Goal: Task Accomplishment & Management: Use online tool/utility

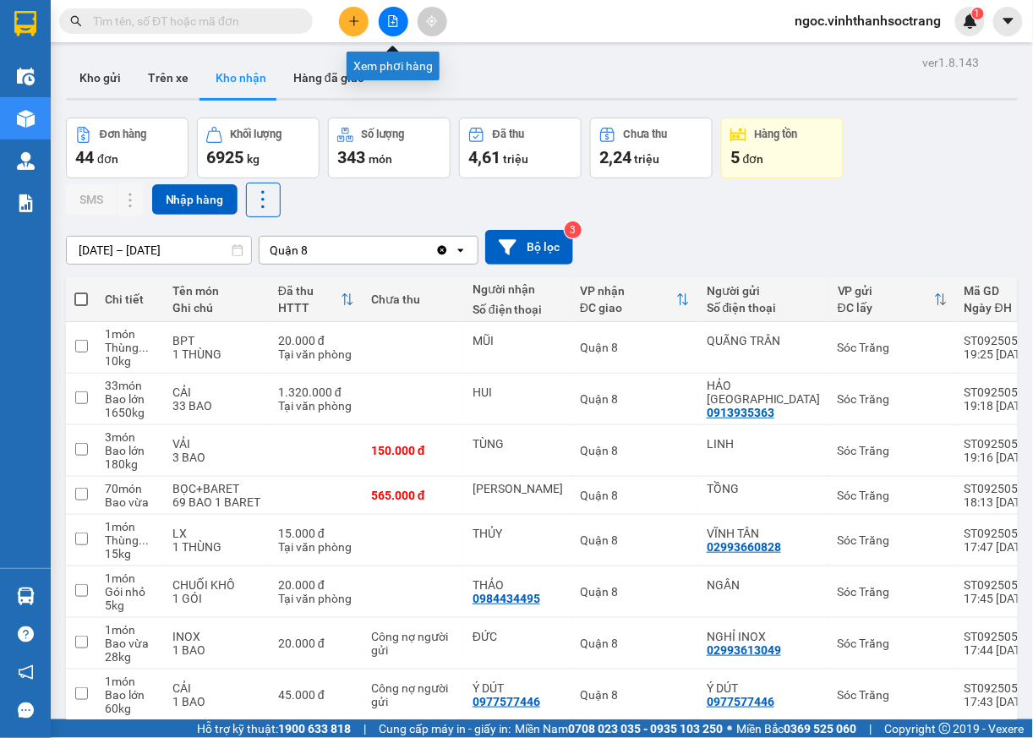
click at [385, 10] on button at bounding box center [394, 22] width 30 height 30
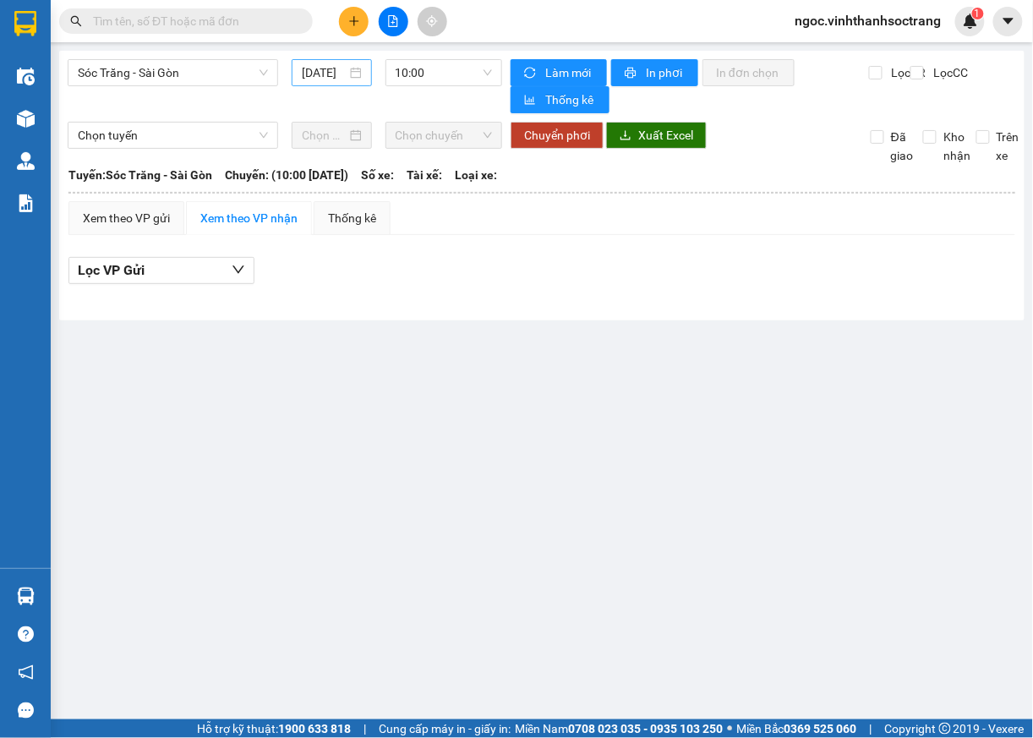
click at [342, 73] on input "[DATE]" at bounding box center [324, 72] width 44 height 19
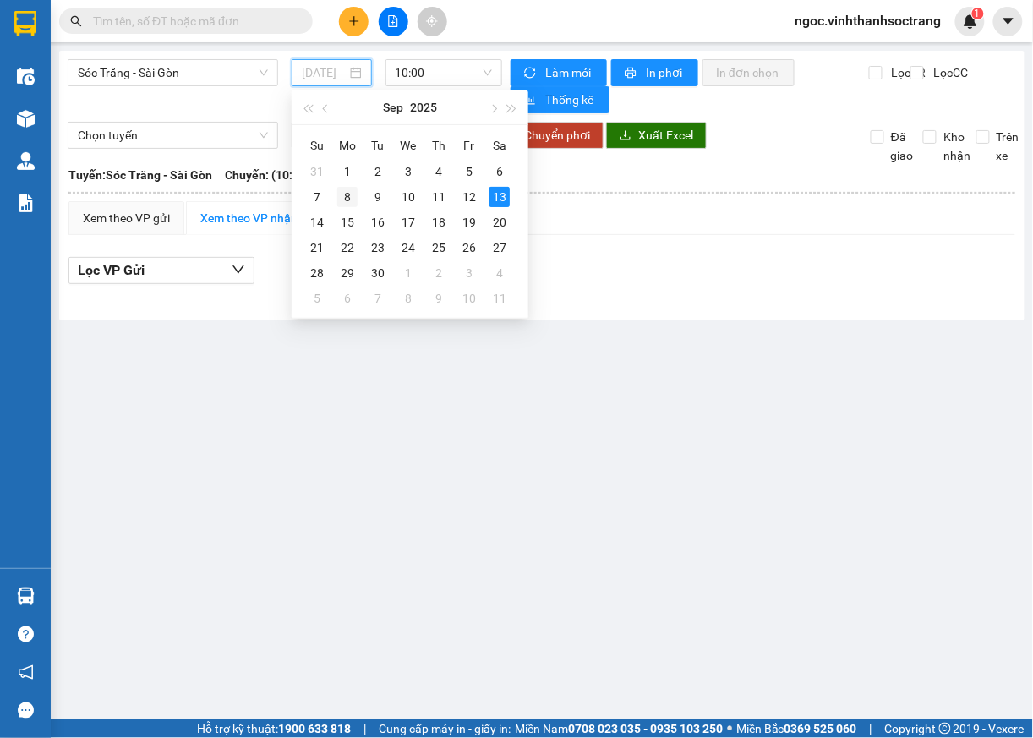
click at [349, 197] on div "8" at bounding box center [347, 197] width 20 height 20
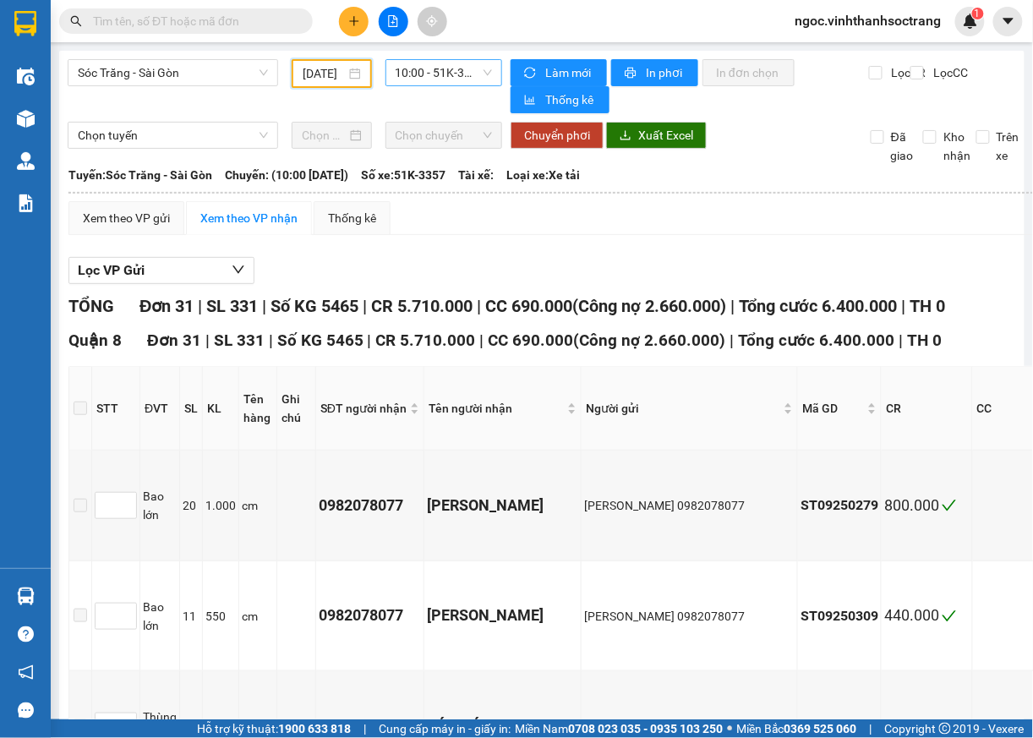
click at [473, 74] on span "10:00 - 51K-3357" at bounding box center [444, 72] width 97 height 25
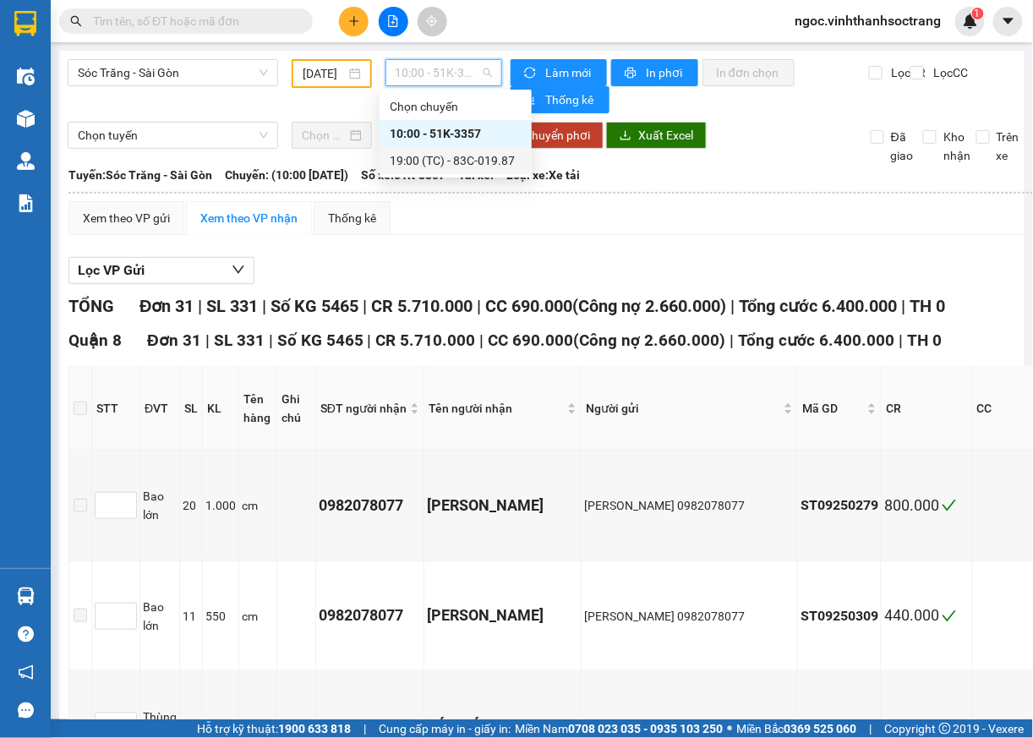
click at [460, 162] on div "19:00 (TC) - 83C-019.87" at bounding box center [456, 160] width 132 height 19
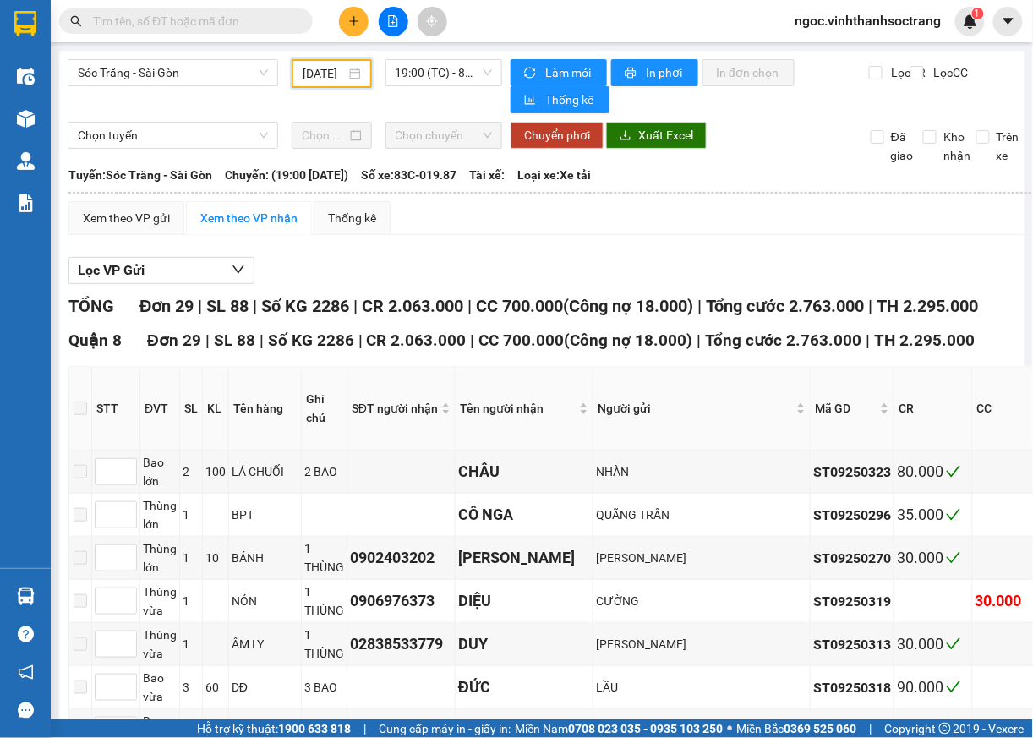
drag, startPoint x: 328, startPoint y: 72, endPoint x: 332, endPoint y: 95, distance: 23.2
click at [328, 74] on input "[DATE]" at bounding box center [324, 73] width 42 height 19
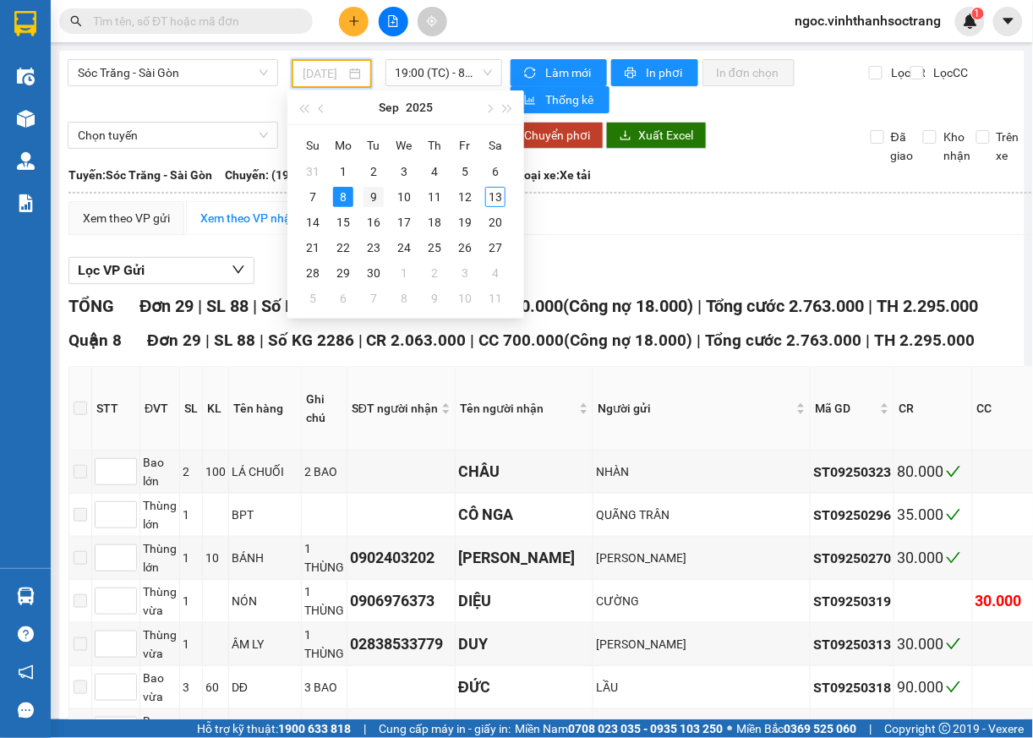
click at [373, 198] on div "9" at bounding box center [373, 197] width 20 height 20
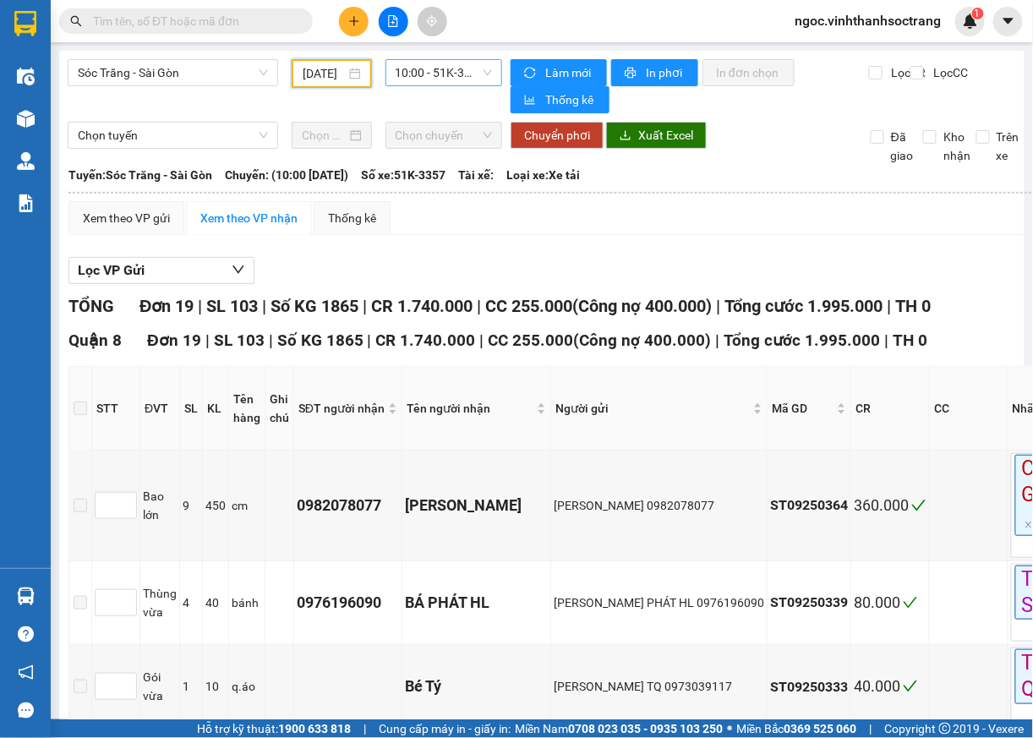
click at [470, 68] on span "10:00 - 51K-3357" at bounding box center [444, 72] width 97 height 25
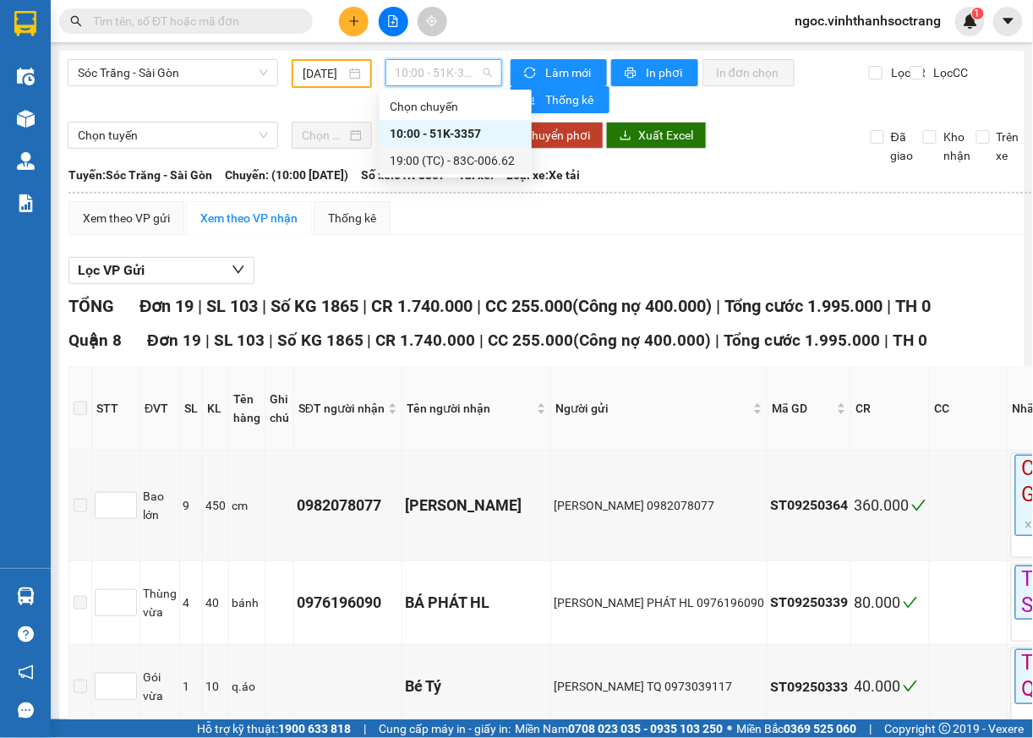
click at [478, 159] on div "19:00 (TC) - 83C-006.62" at bounding box center [456, 160] width 132 height 19
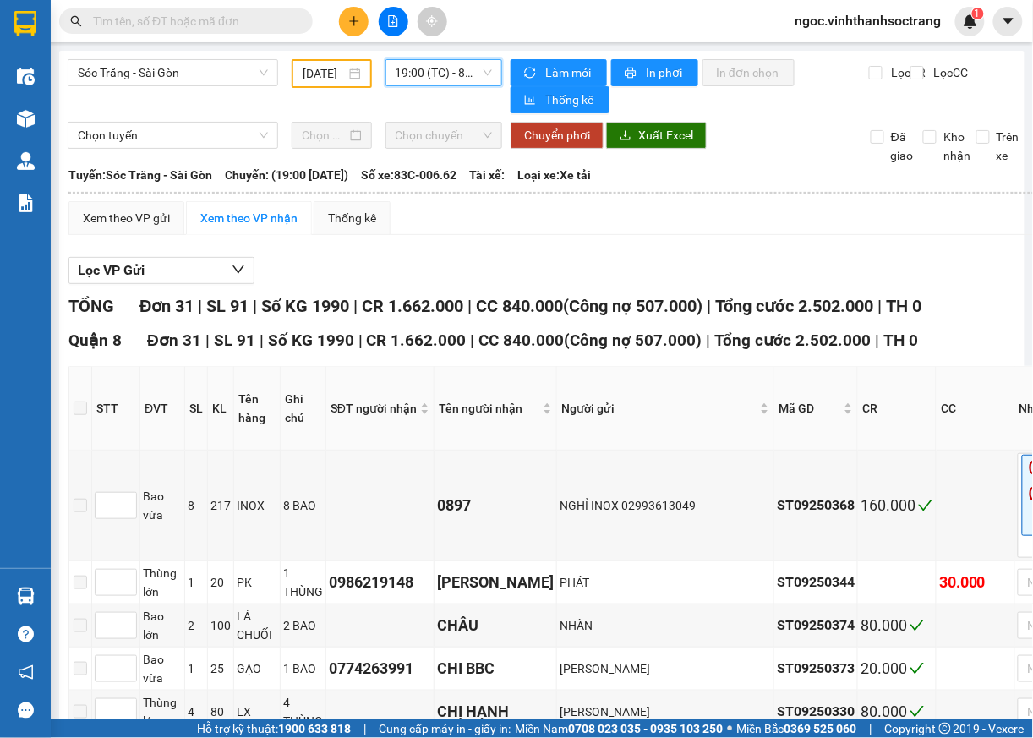
click at [336, 73] on input "[DATE]" at bounding box center [324, 73] width 42 height 19
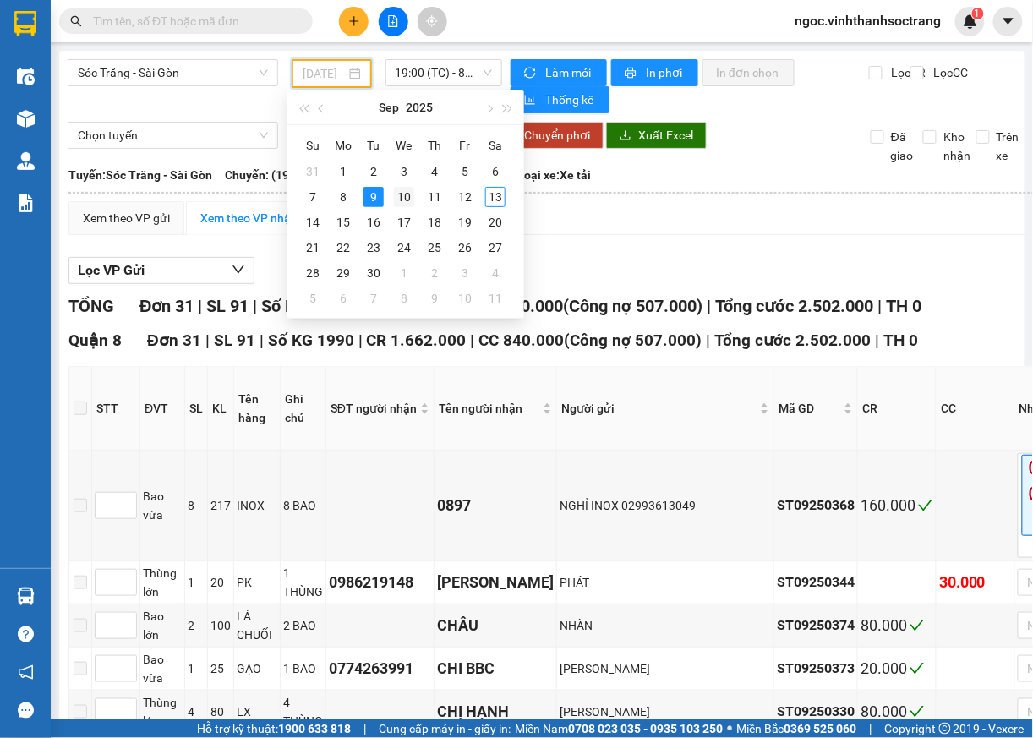
click at [406, 194] on div "10" at bounding box center [404, 197] width 20 height 20
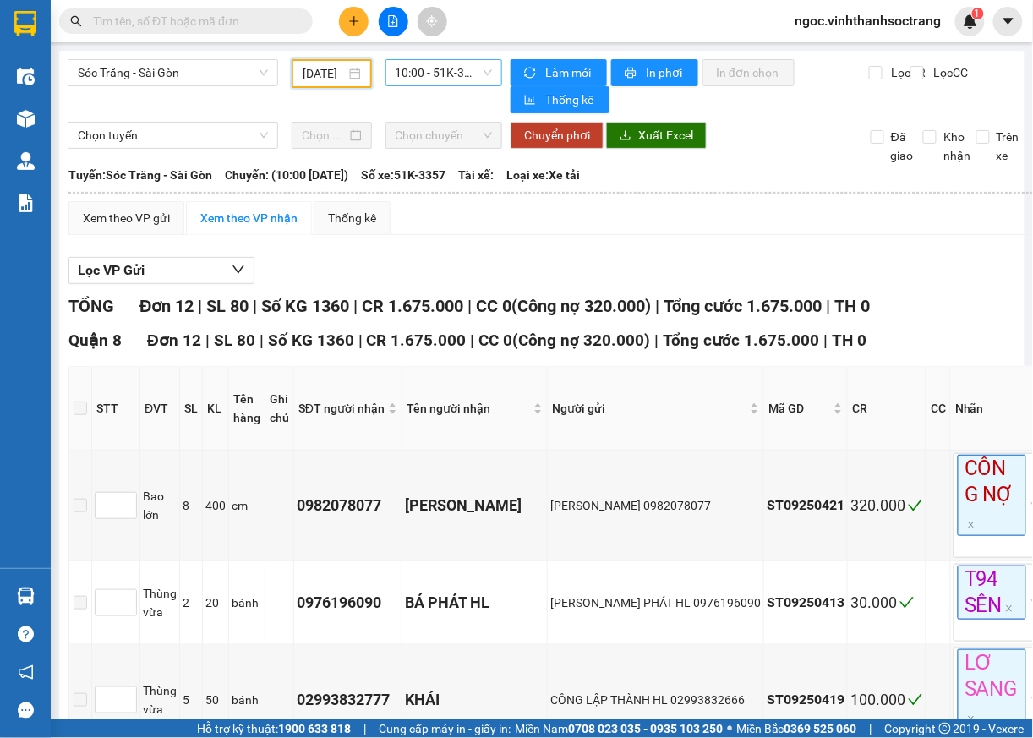
click at [450, 62] on span "10:00 - 51K-3357" at bounding box center [444, 72] width 97 height 25
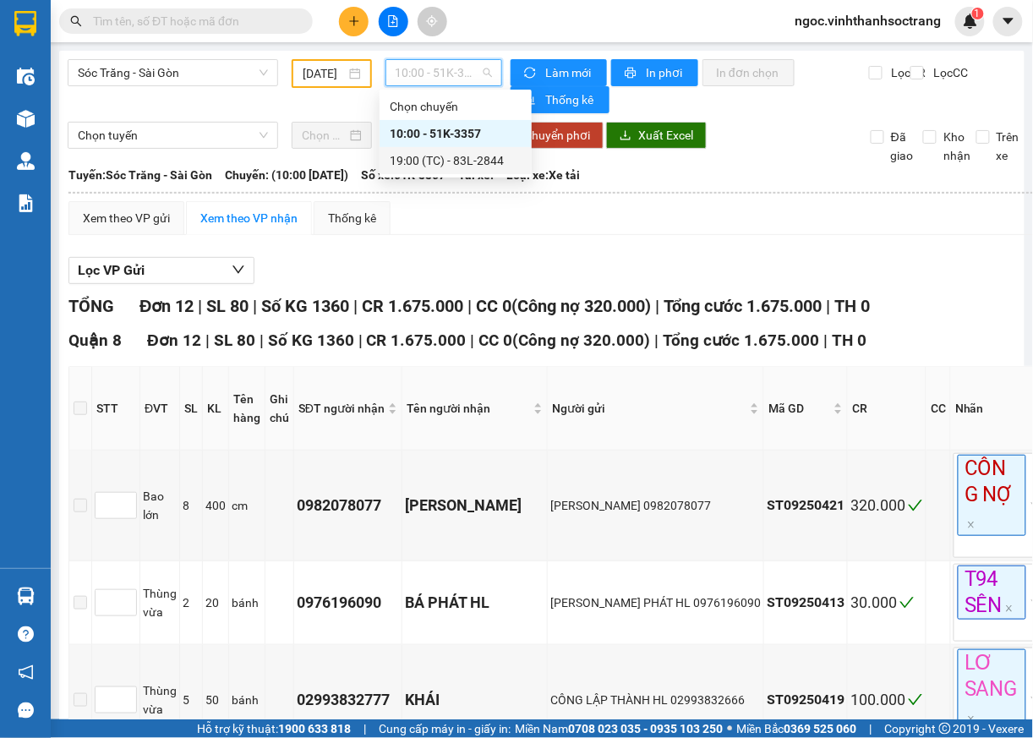
click at [429, 169] on div "19:00 (TC) - 83L-2844" at bounding box center [456, 160] width 132 height 19
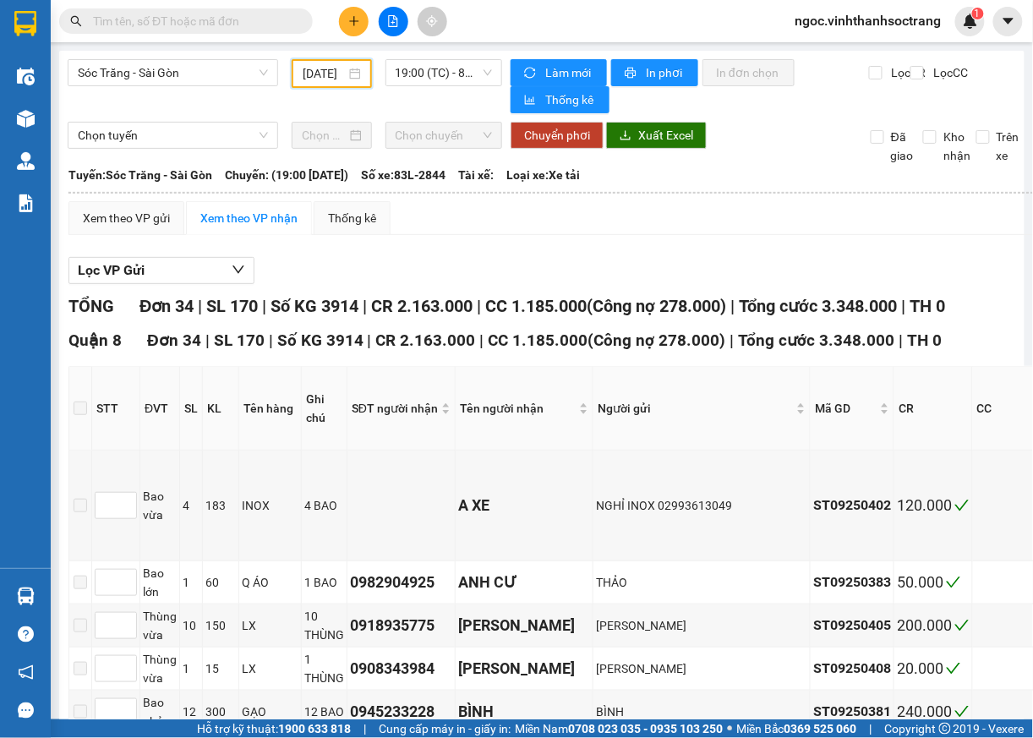
click at [306, 74] on input "[DATE]" at bounding box center [324, 73] width 42 height 19
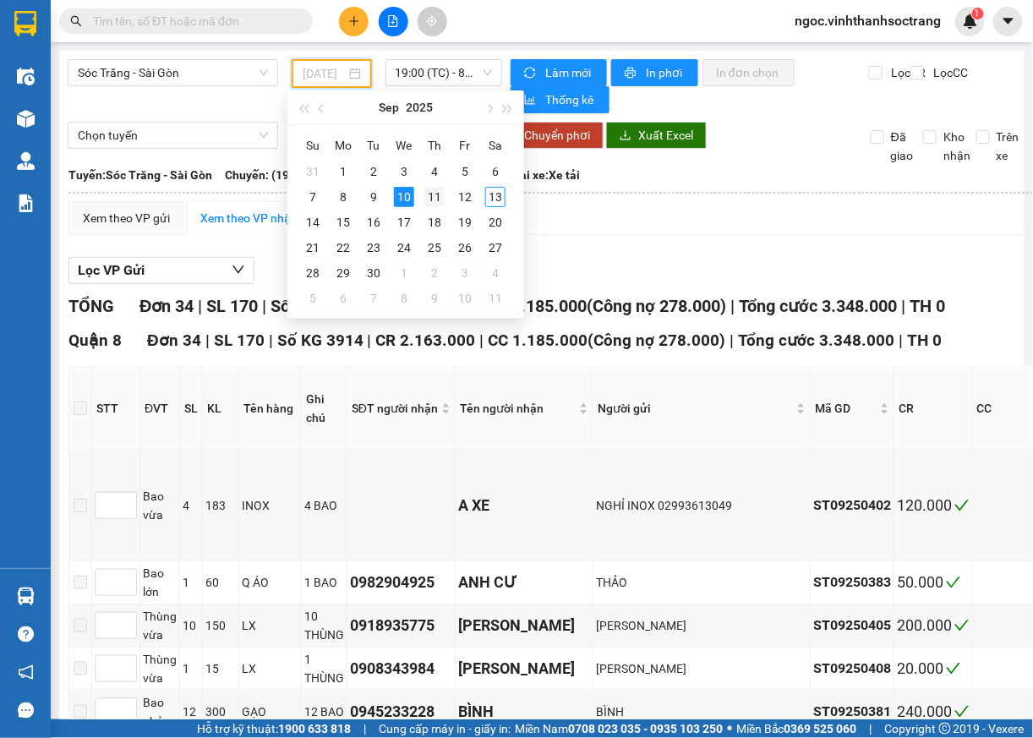
click at [438, 198] on div "11" at bounding box center [434, 197] width 20 height 20
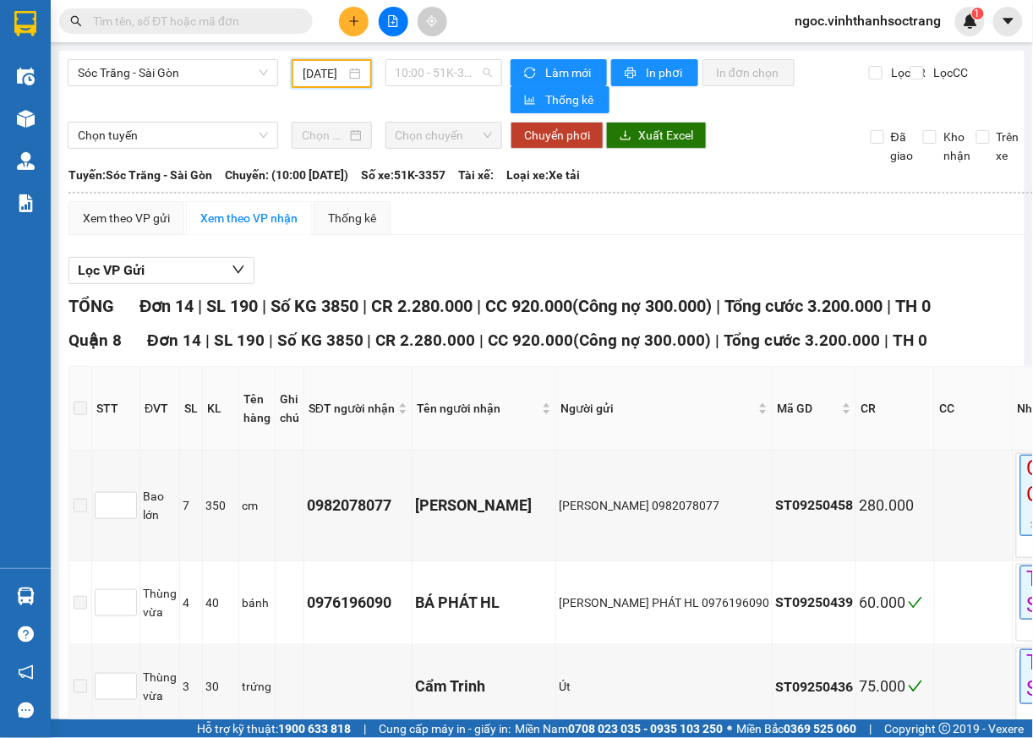
drag, startPoint x: 482, startPoint y: 75, endPoint x: 468, endPoint y: 92, distance: 21.6
click at [480, 75] on span "10:00 - 51K-3357" at bounding box center [444, 72] width 97 height 25
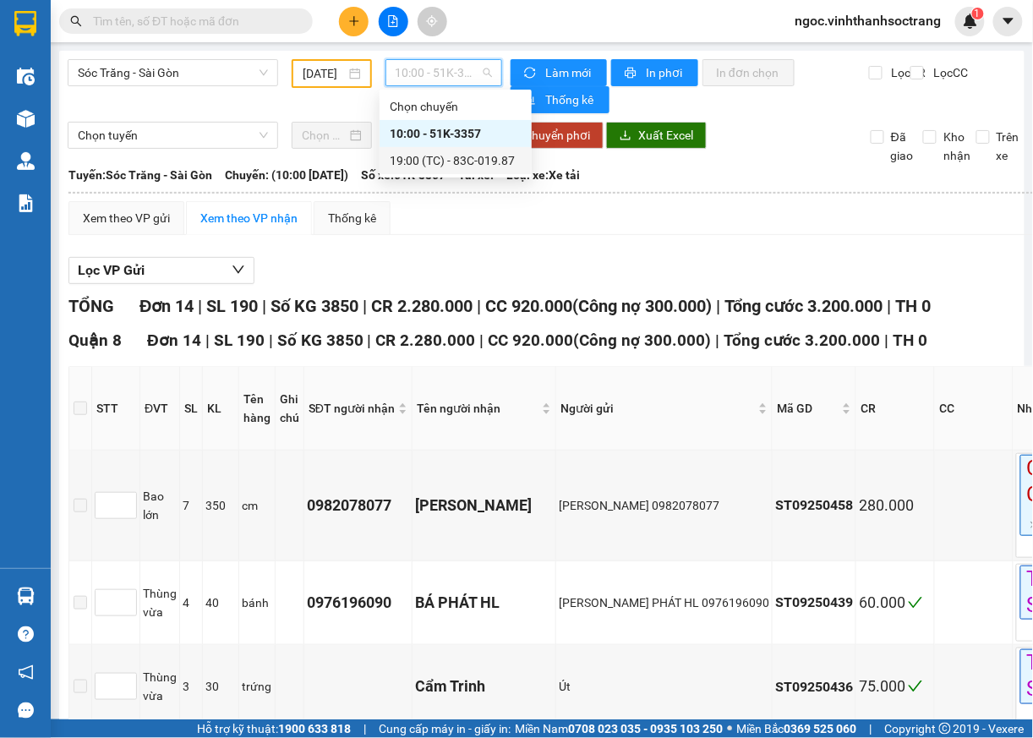
click at [453, 164] on div "19:00 (TC) - 83C-019.87" at bounding box center [456, 160] width 132 height 19
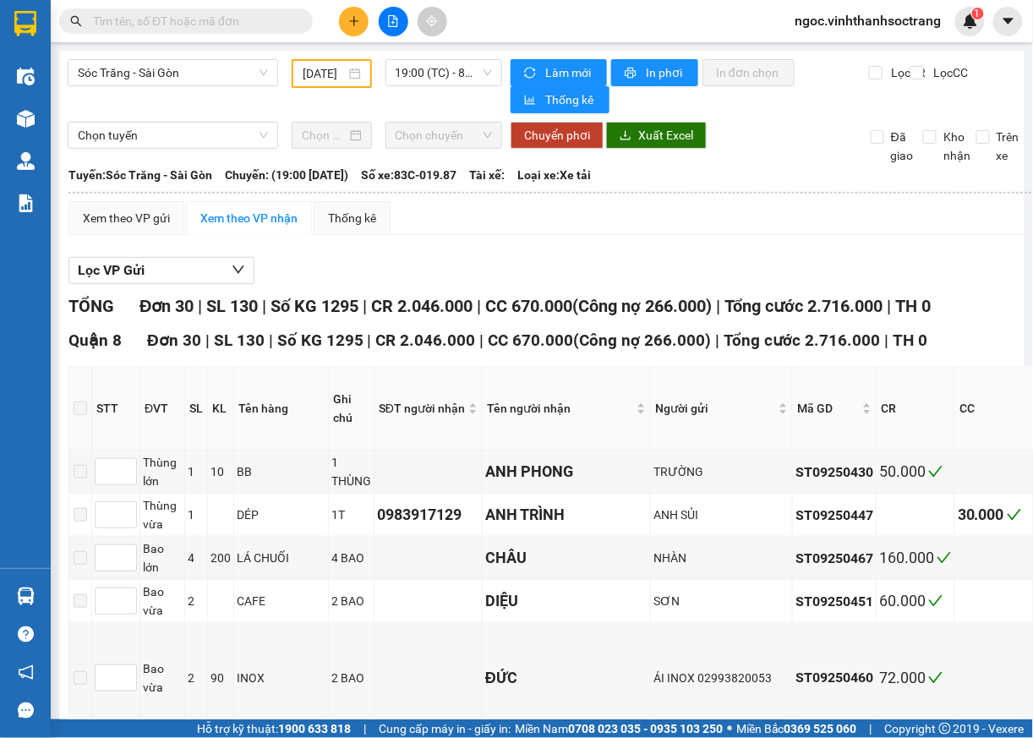
click at [346, 74] on div "[DATE]" at bounding box center [331, 73] width 57 height 19
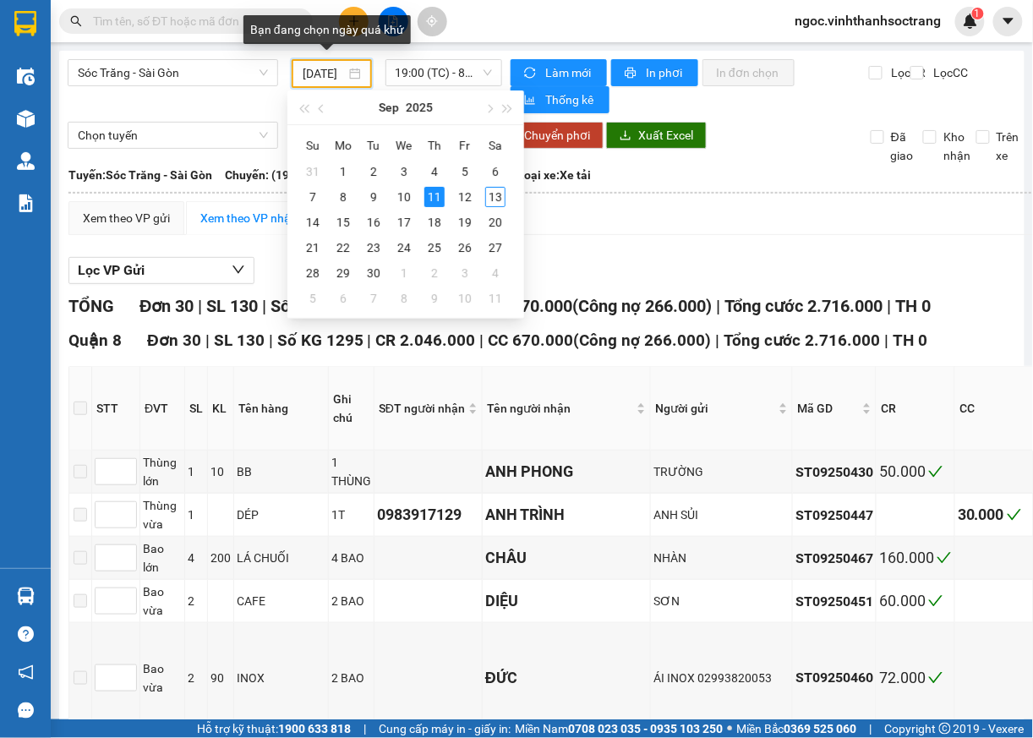
scroll to position [0, 18]
click at [463, 204] on div "12" at bounding box center [465, 197] width 20 height 20
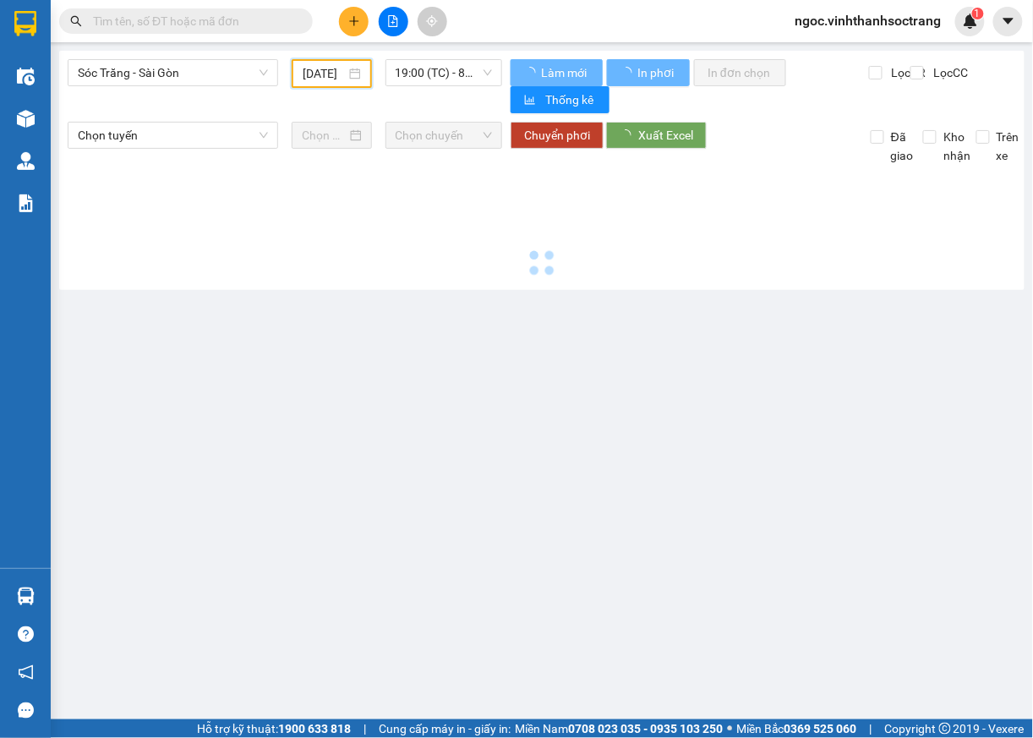
type input "[DATE]"
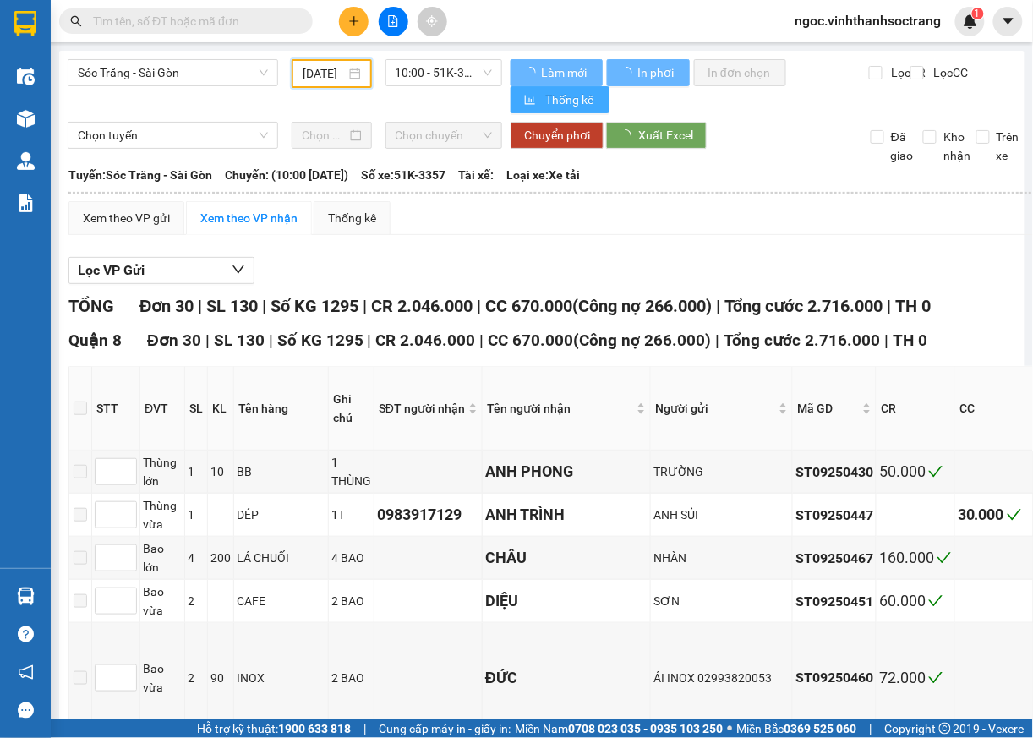
scroll to position [0, 15]
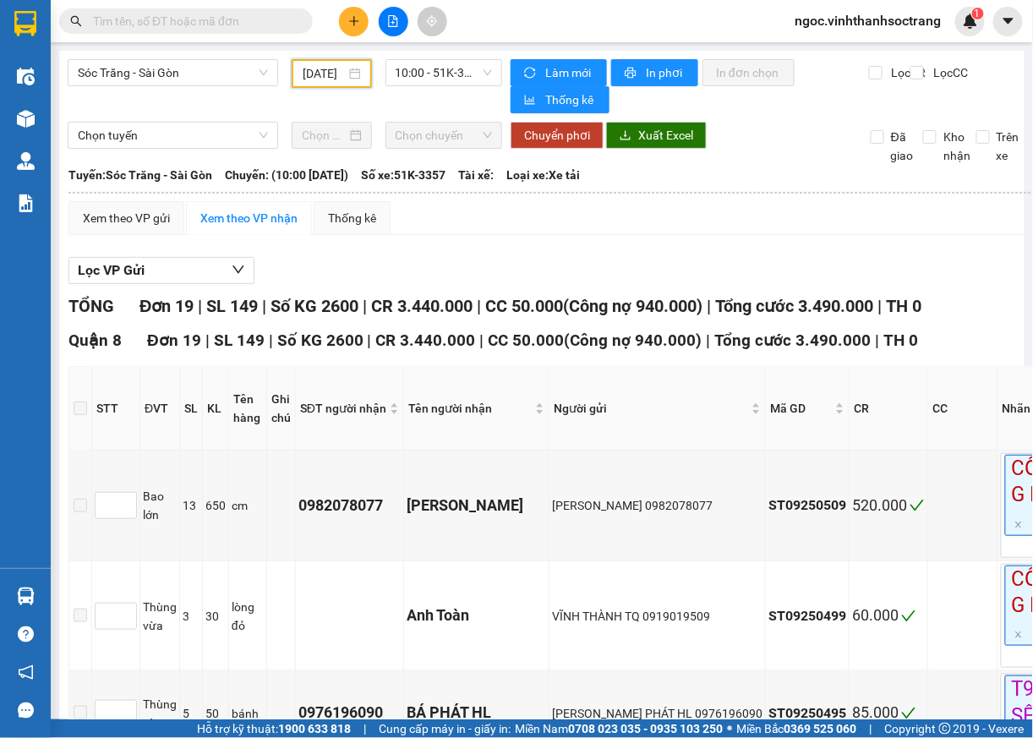
scroll to position [54, 0]
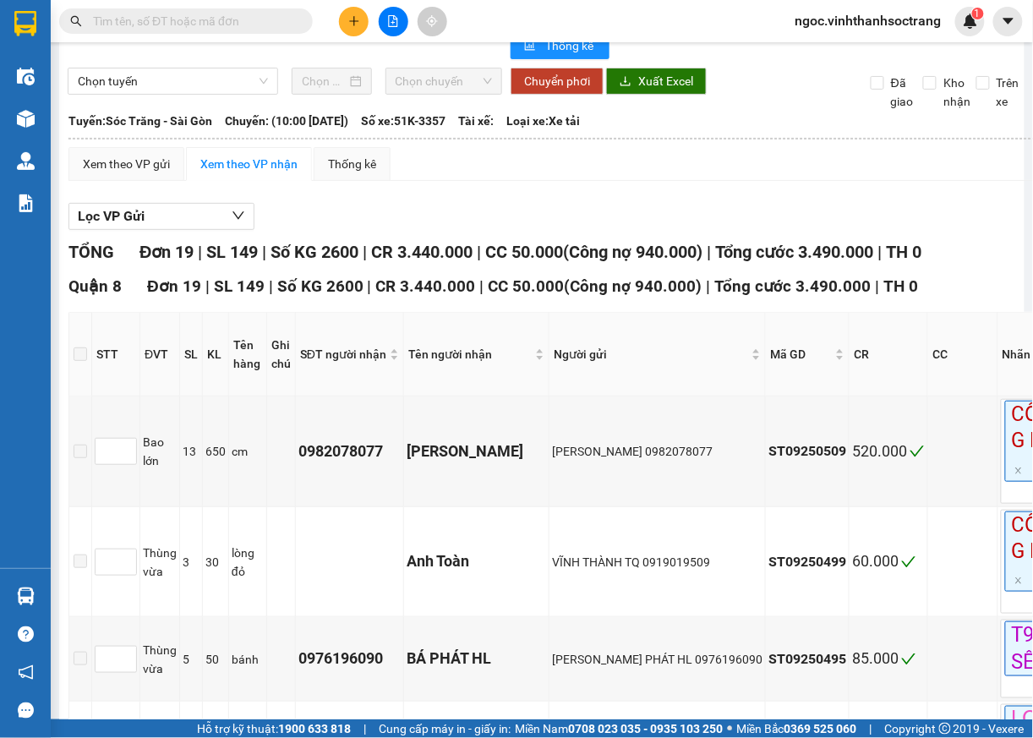
click at [237, 18] on input "text" at bounding box center [192, 21] width 199 height 19
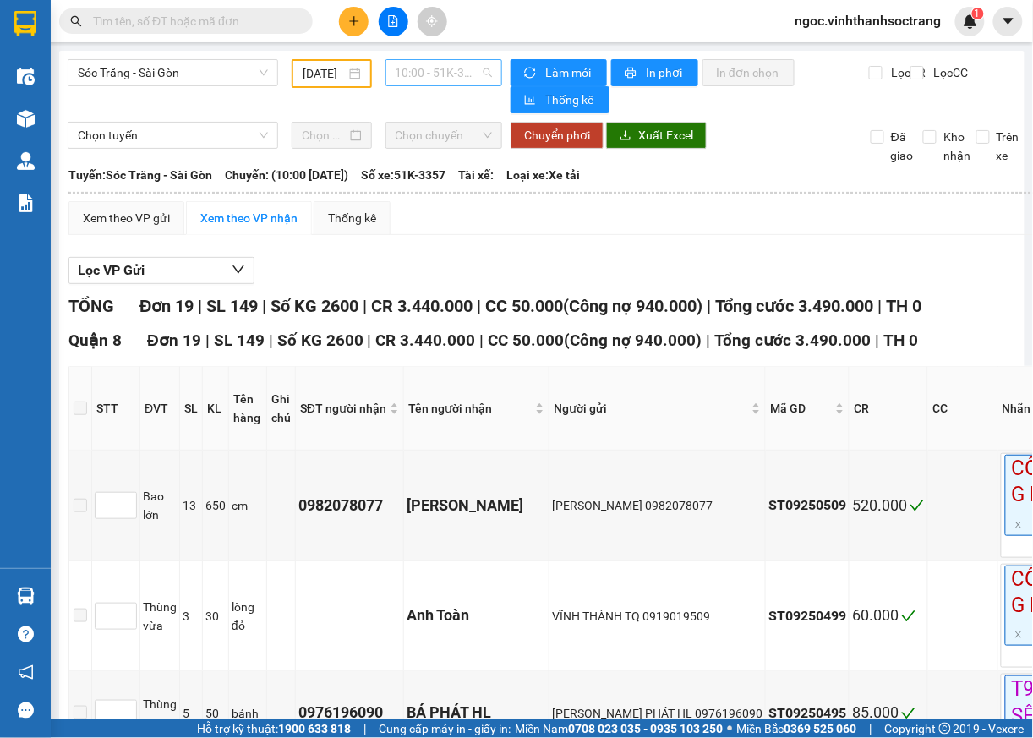
click at [471, 79] on span "10:00 - 51K-3357" at bounding box center [444, 72] width 97 height 25
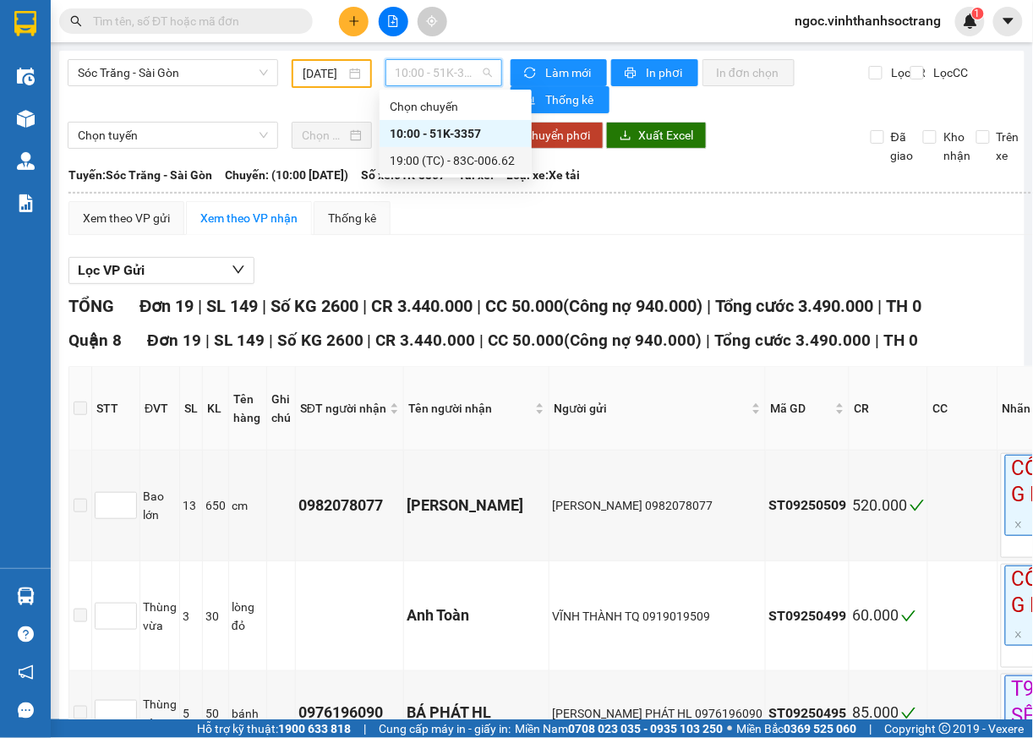
click at [465, 159] on div "19:00 (TC) - 83C-006.62" at bounding box center [456, 160] width 132 height 19
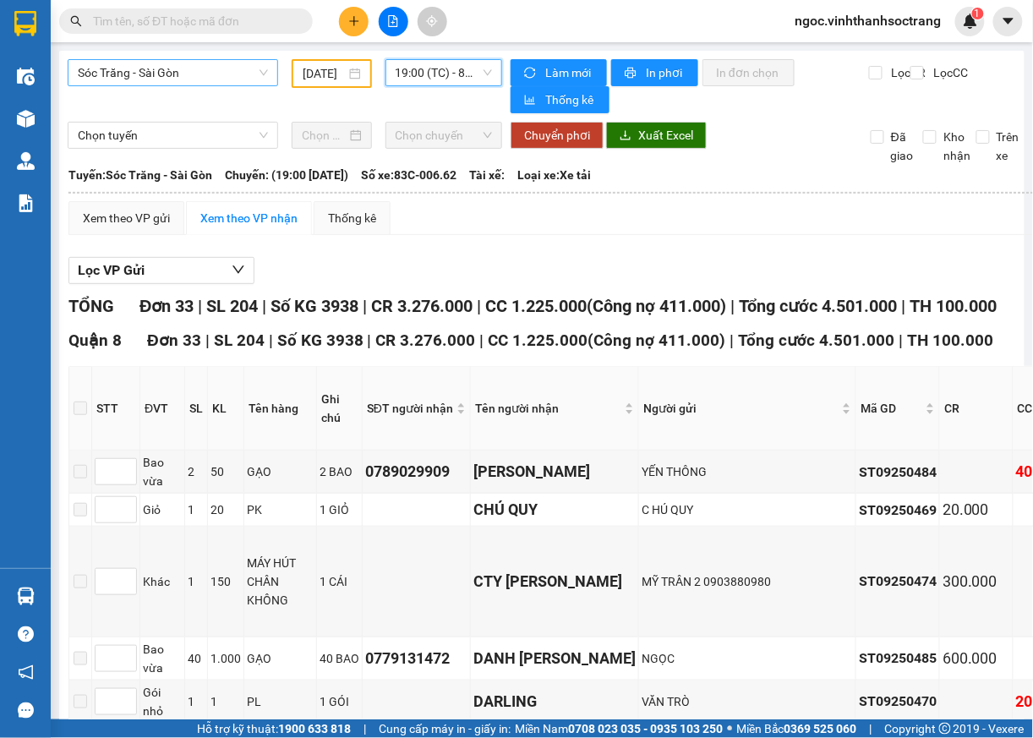
click at [199, 78] on span "Sóc Trăng - Sài Gòn" at bounding box center [173, 72] width 190 height 25
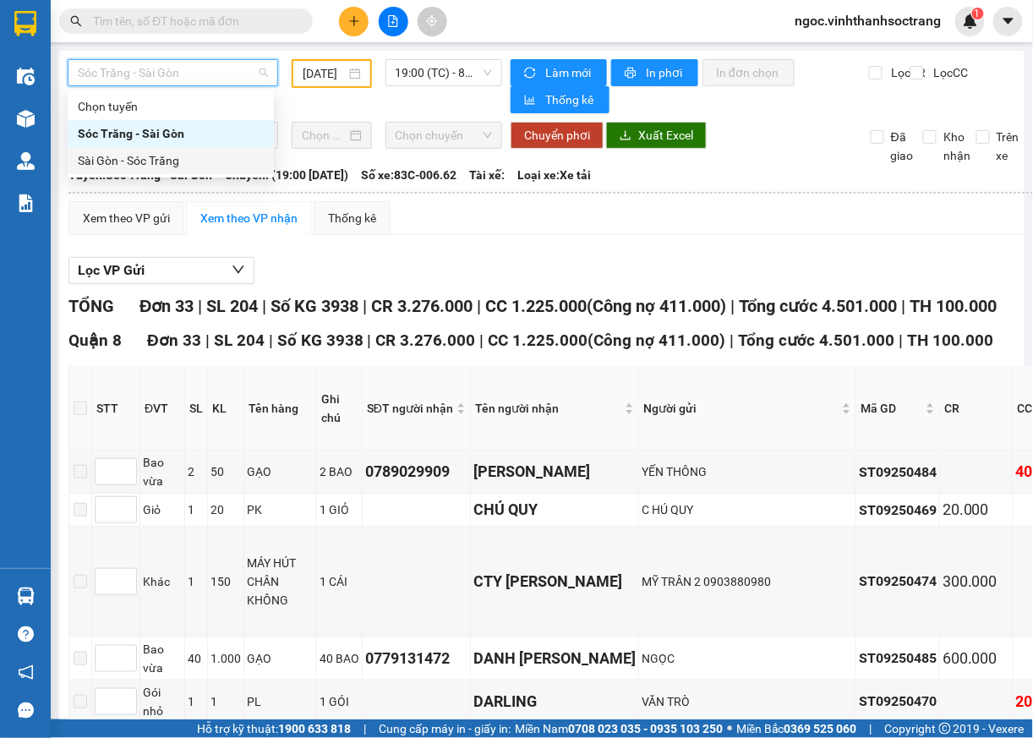
click at [156, 163] on div "Sài Gòn - Sóc Trăng" at bounding box center [171, 160] width 186 height 19
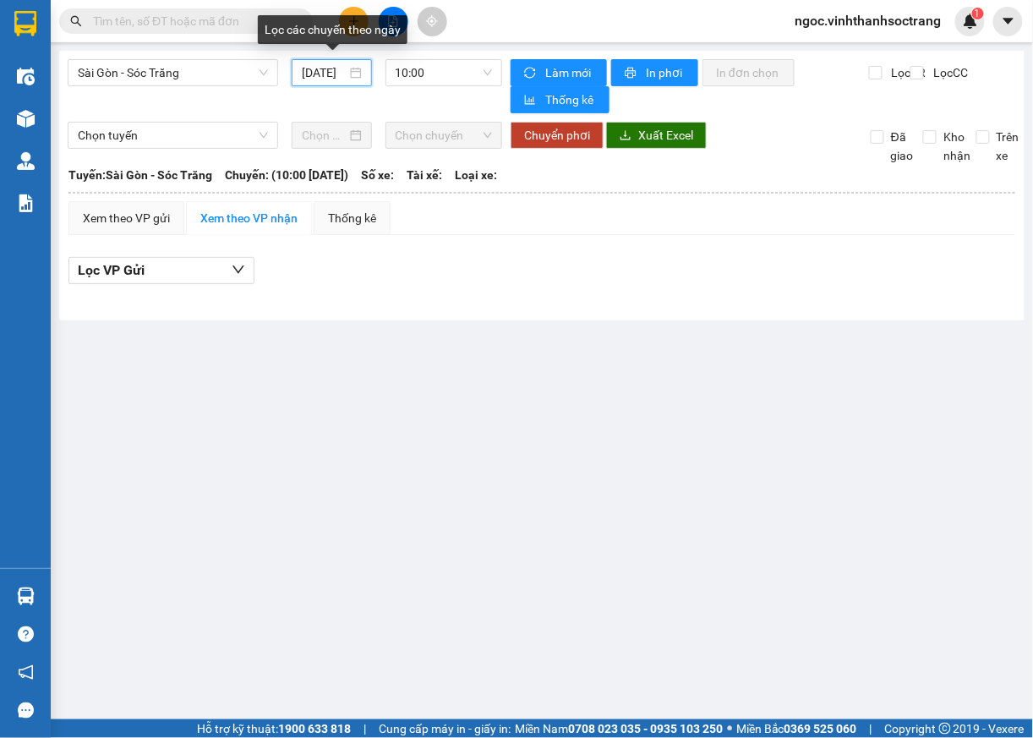
click at [325, 74] on input "[DATE]" at bounding box center [324, 72] width 44 height 19
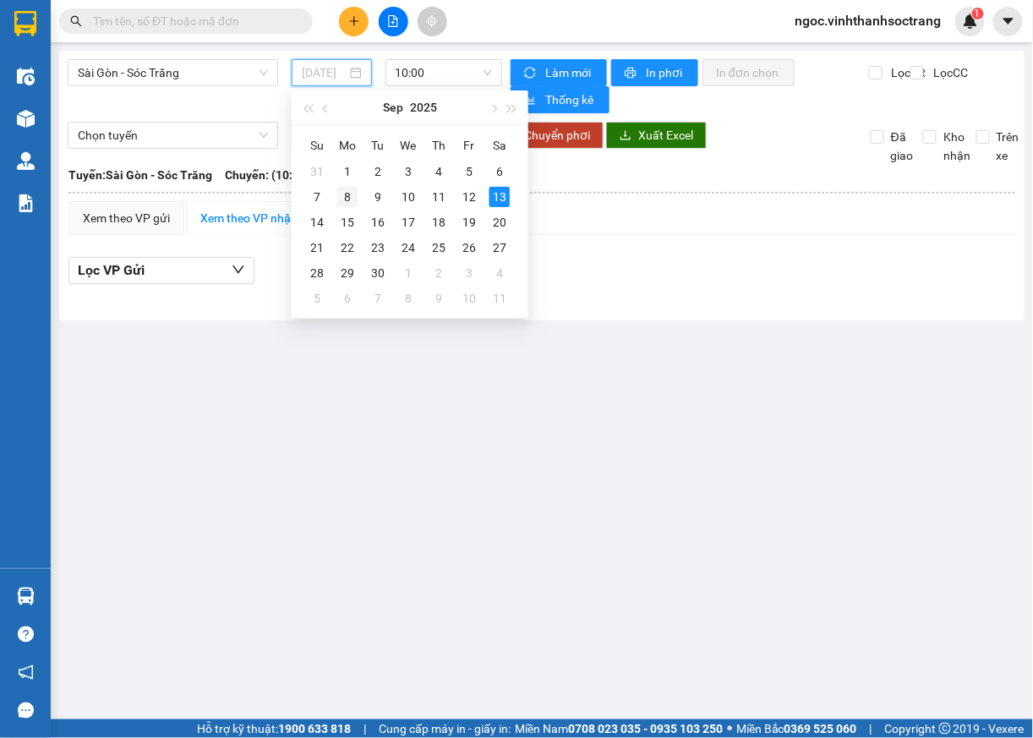
click at [346, 200] on div "8" at bounding box center [347, 197] width 20 height 20
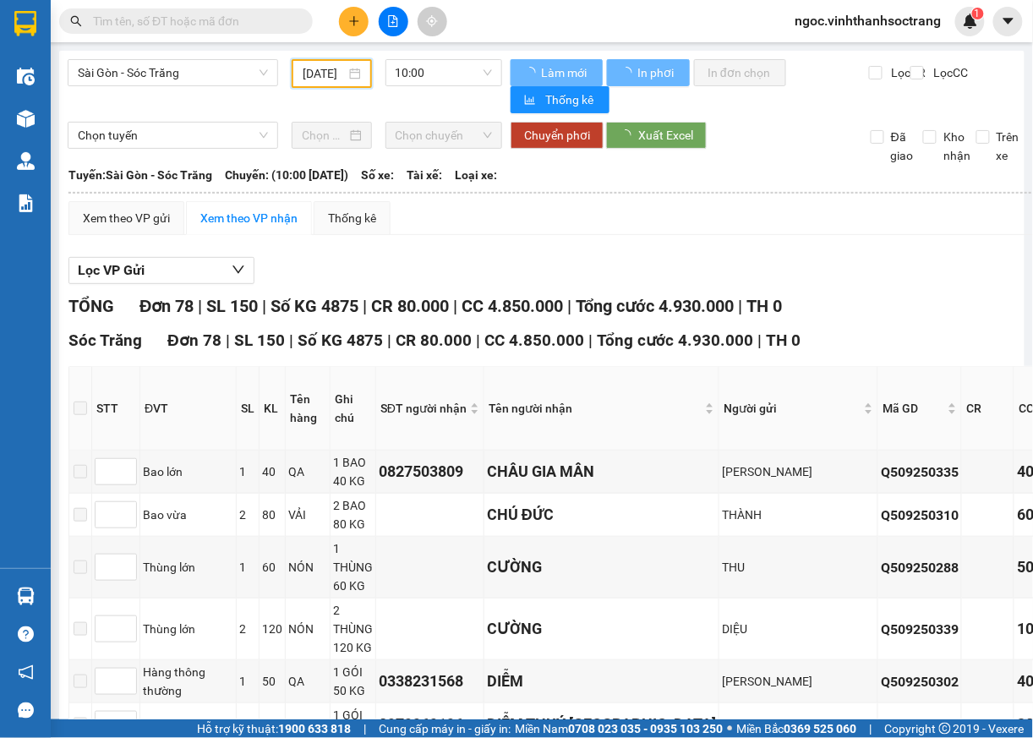
click at [474, 68] on span "10:00" at bounding box center [444, 72] width 97 height 25
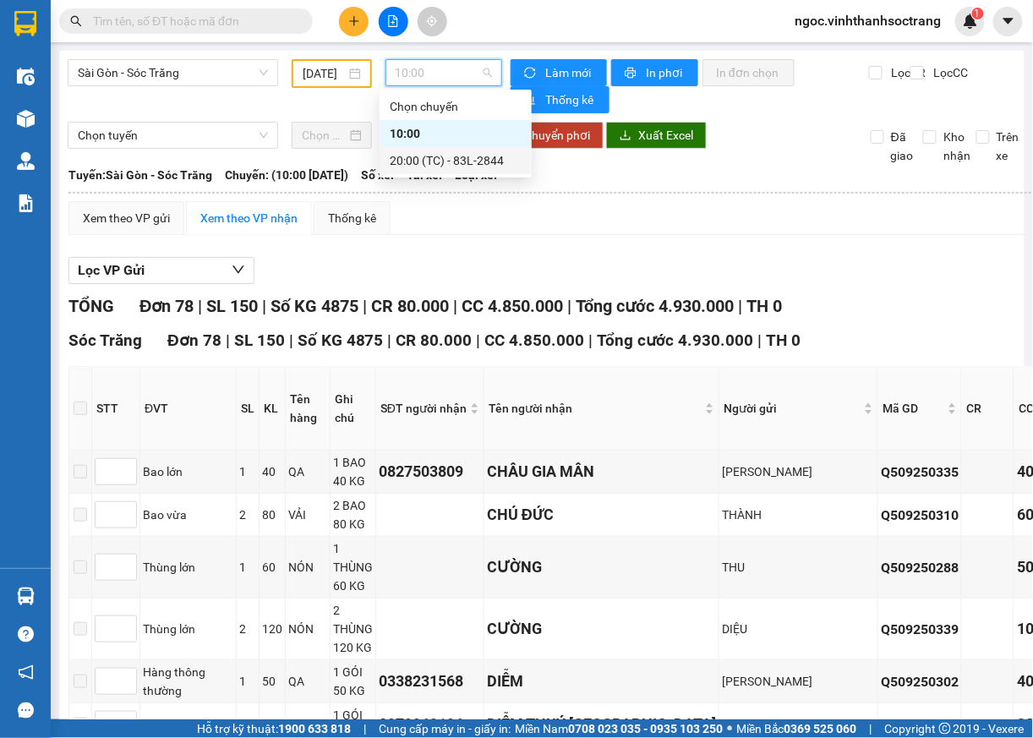
click at [412, 162] on div "20:00 (TC) - 83L-2844" at bounding box center [456, 160] width 132 height 19
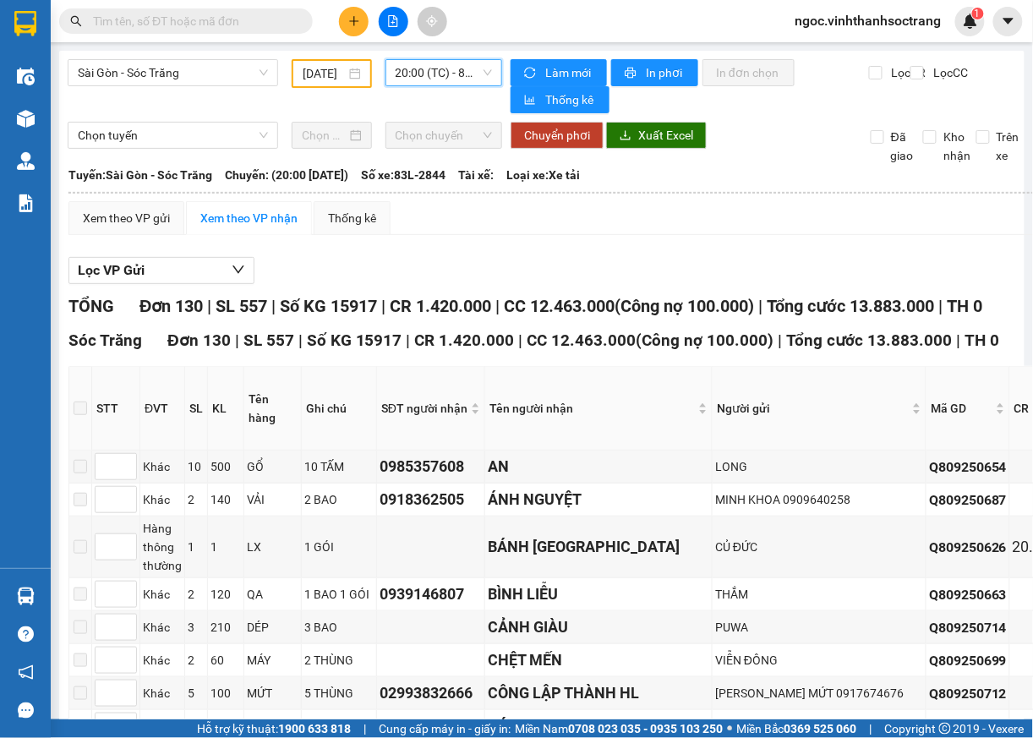
click at [302, 85] on div "[DATE]" at bounding box center [331, 73] width 79 height 29
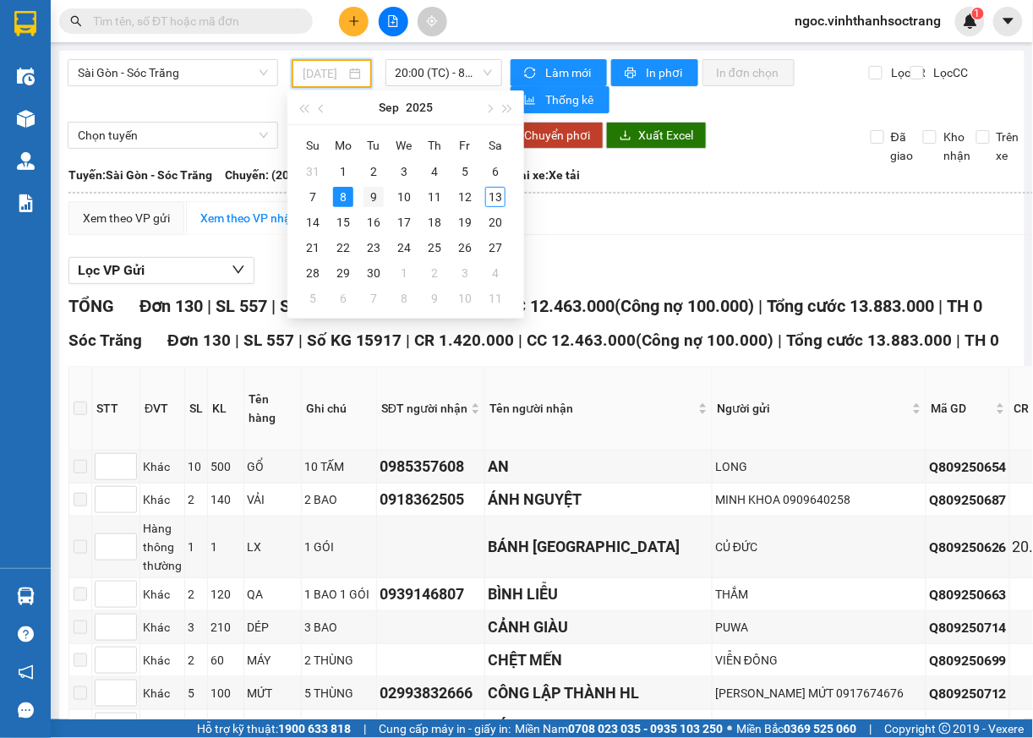
click at [367, 201] on div "9" at bounding box center [373, 197] width 20 height 20
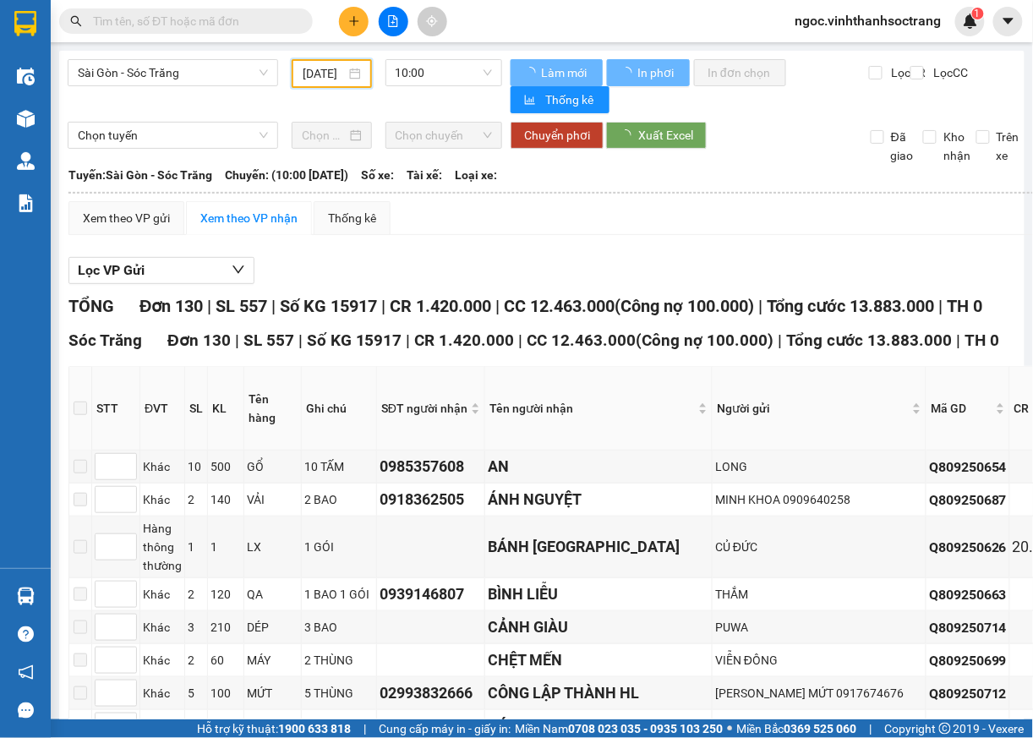
type input "[DATE]"
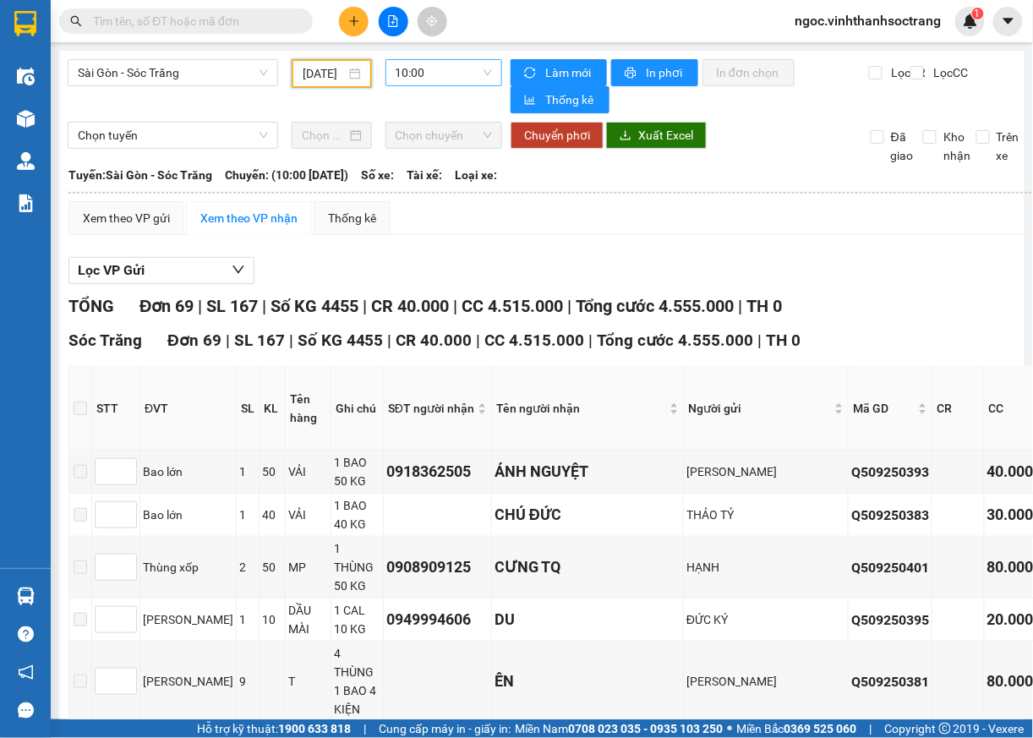
click at [480, 79] on span "10:00" at bounding box center [444, 72] width 97 height 25
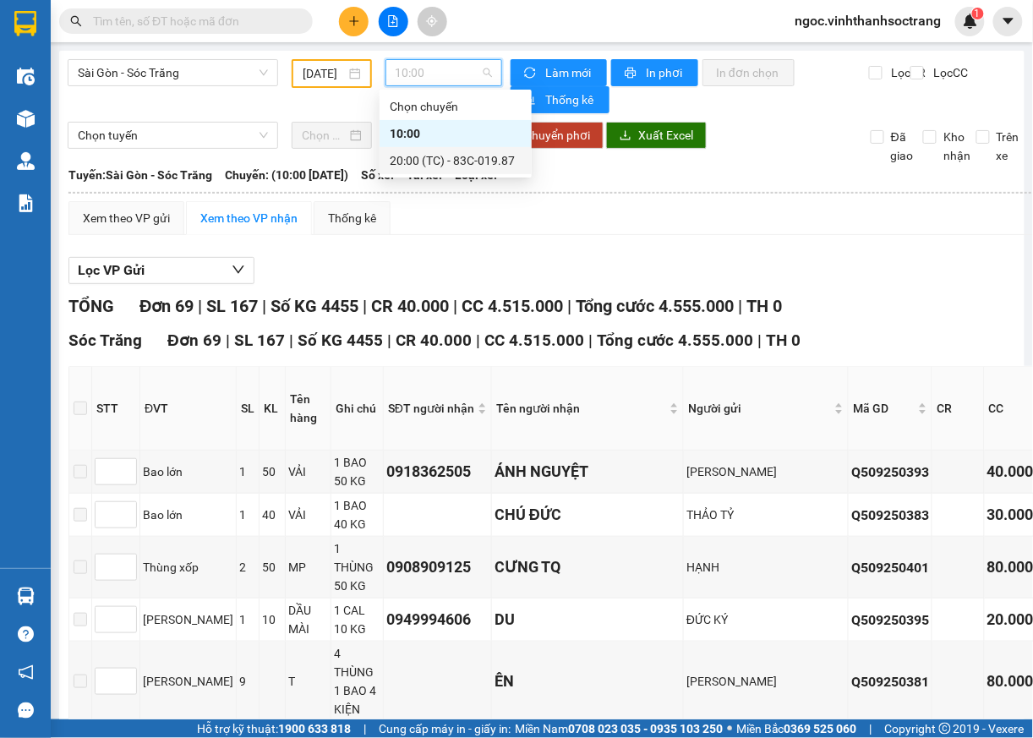
click at [427, 164] on div "20:00 (TC) - 83C-019.87" at bounding box center [456, 160] width 132 height 19
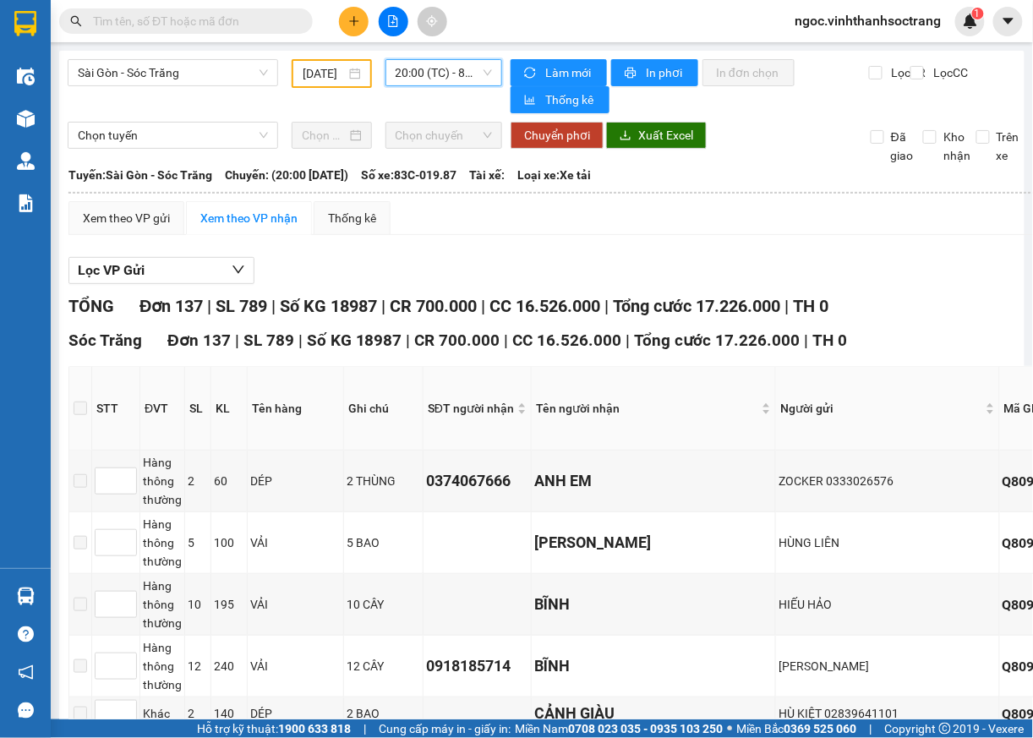
type input "+"
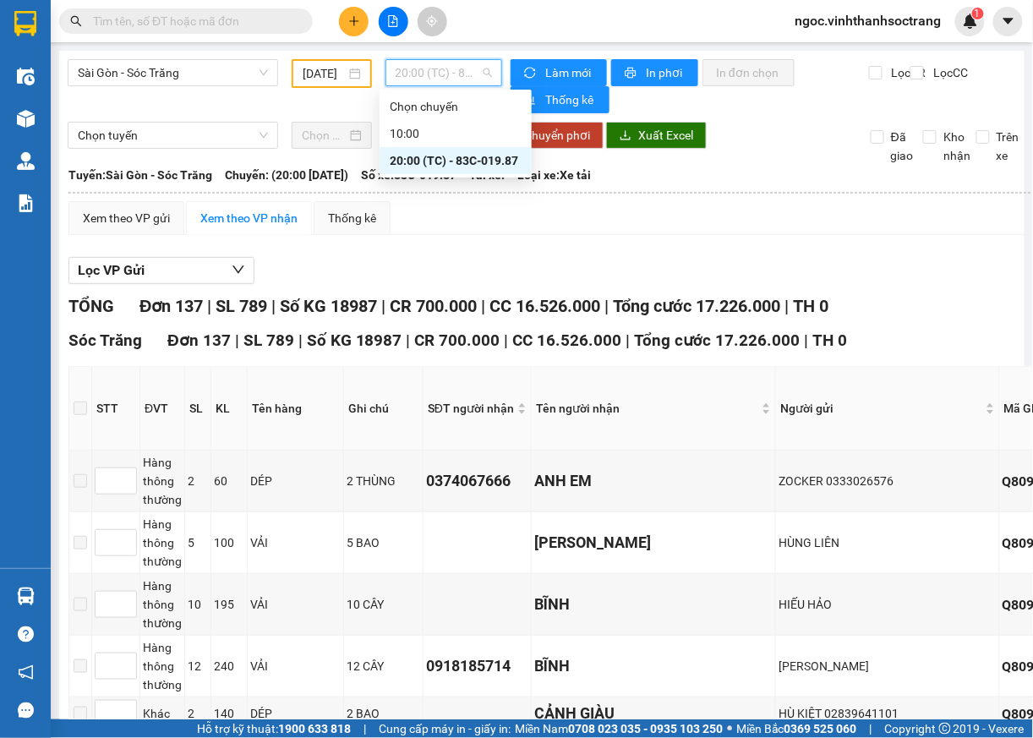
click at [471, 169] on div "20:00 (TC) - 83C-019.87" at bounding box center [456, 160] width 132 height 19
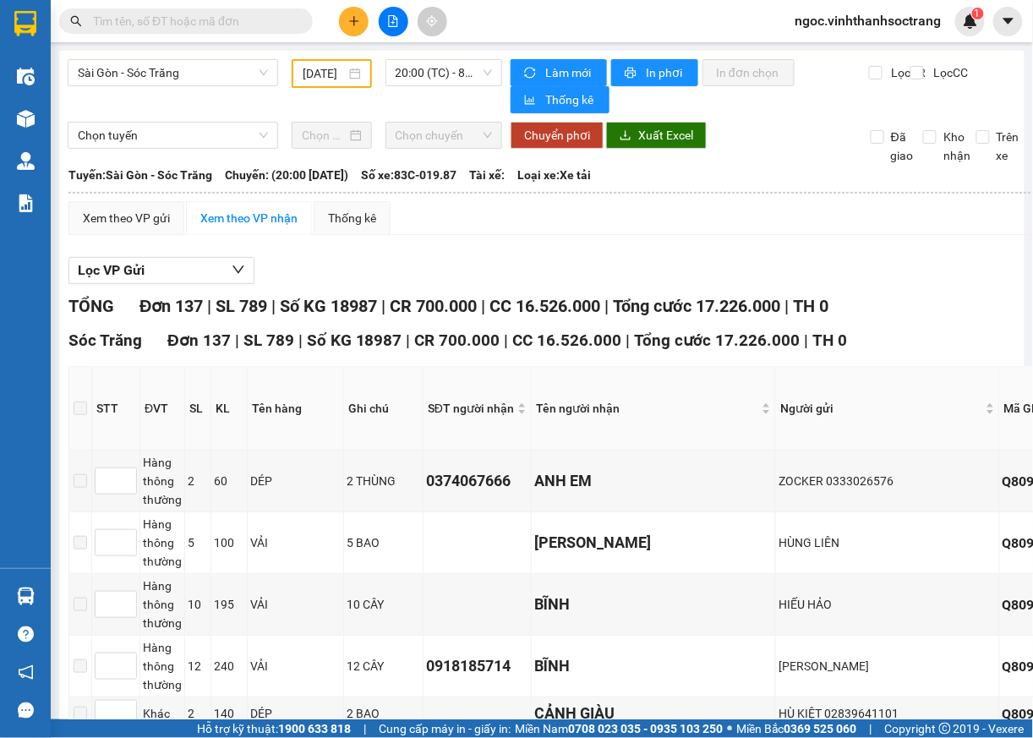
click at [342, 71] on div "[DATE]" at bounding box center [331, 73] width 57 height 19
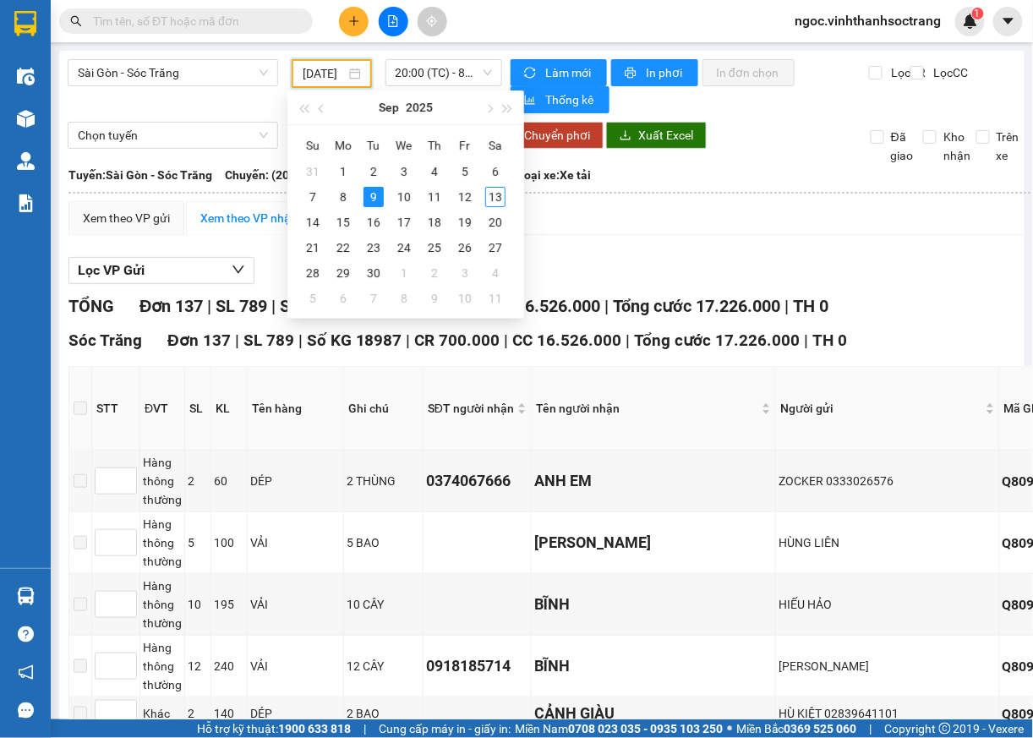
scroll to position [0, 18]
click at [407, 197] on div "10" at bounding box center [404, 197] width 20 height 20
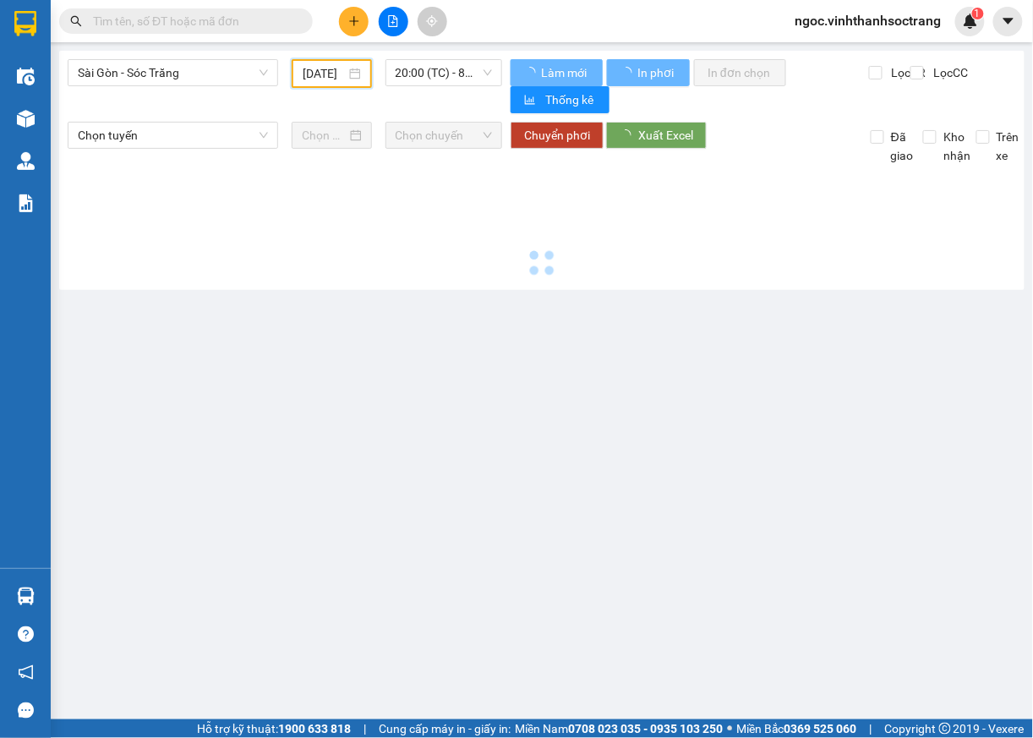
scroll to position [0, 15]
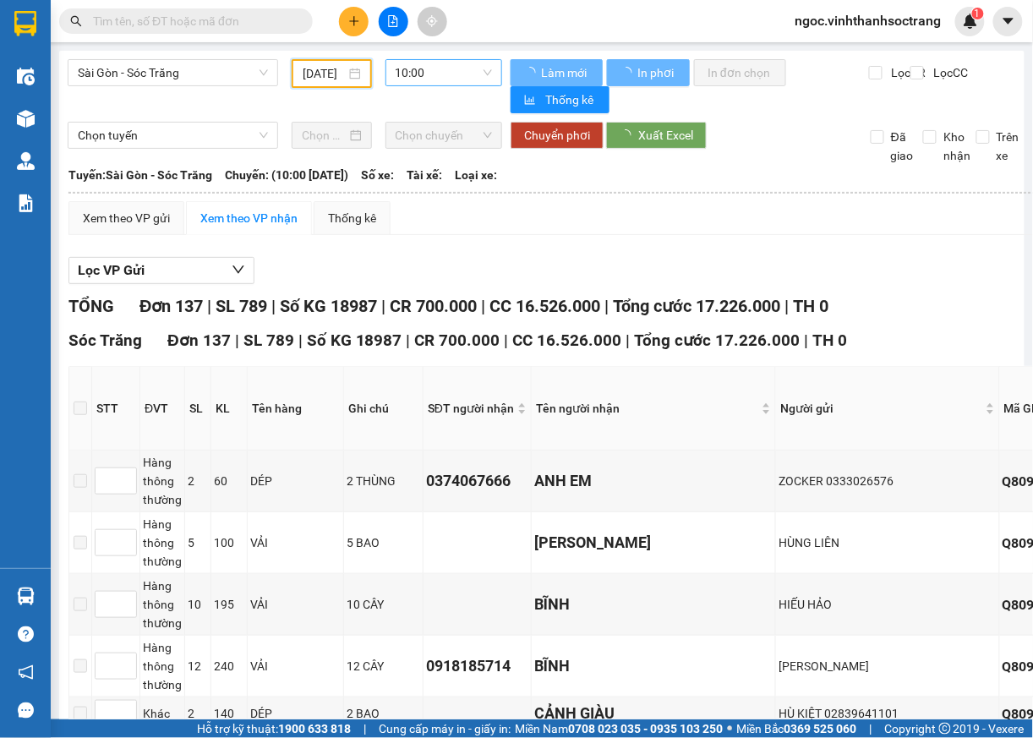
click at [480, 74] on span "10:00" at bounding box center [444, 72] width 97 height 25
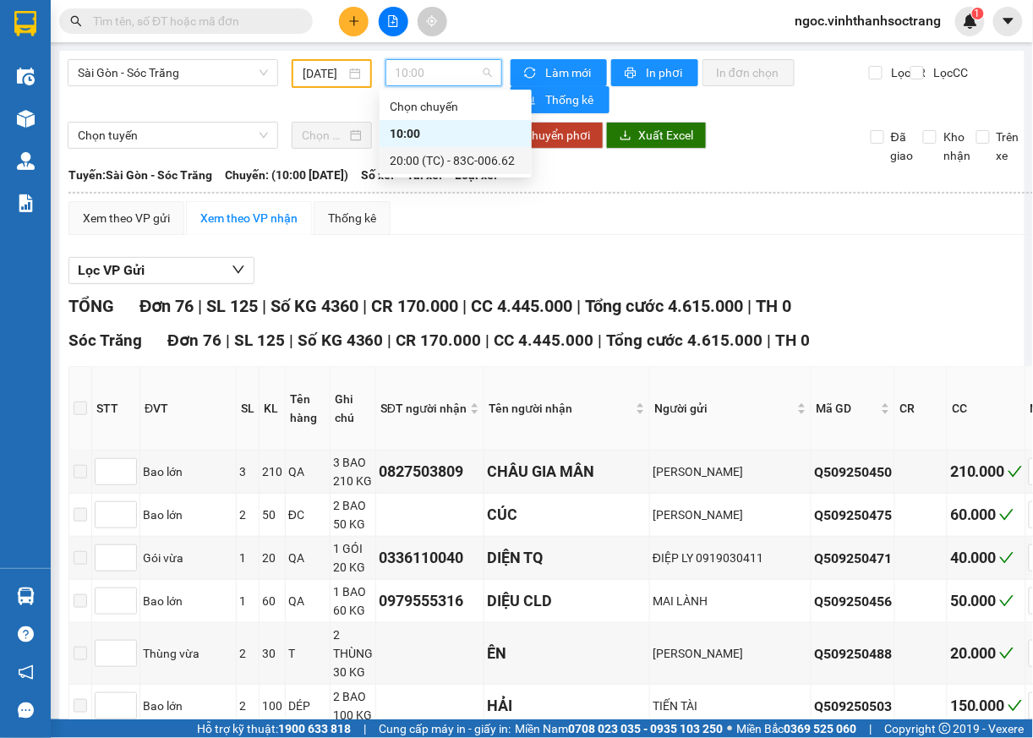
click at [440, 163] on div "20:00 (TC) - 83C-006.62" at bounding box center [456, 160] width 132 height 19
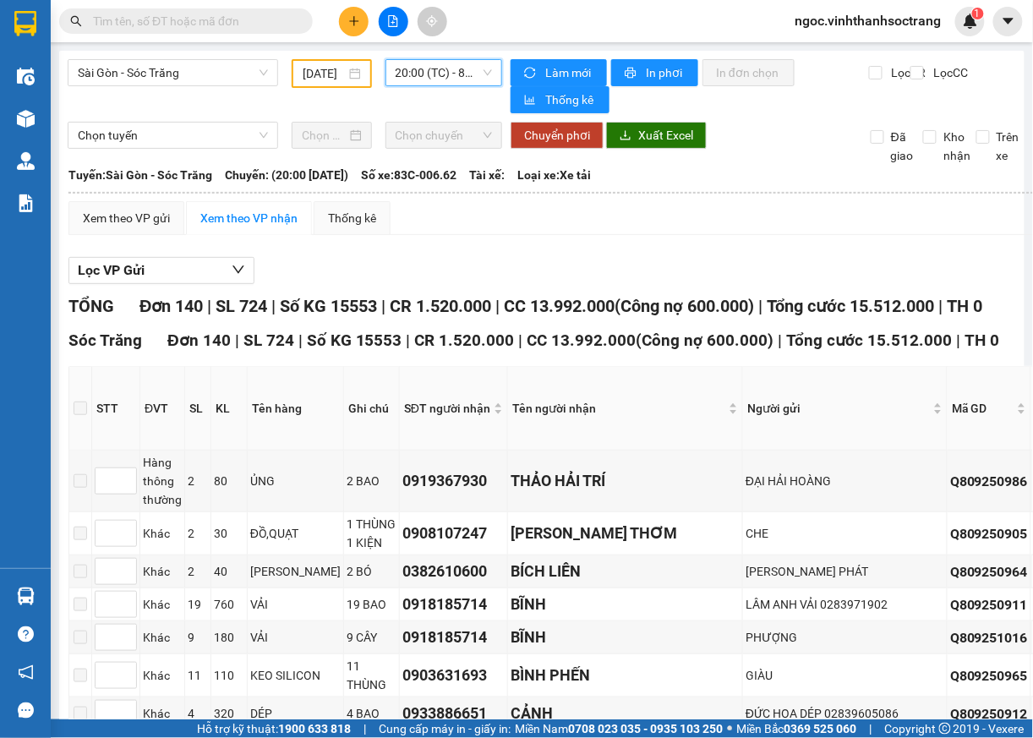
click at [343, 74] on div "[DATE]" at bounding box center [331, 73] width 57 height 19
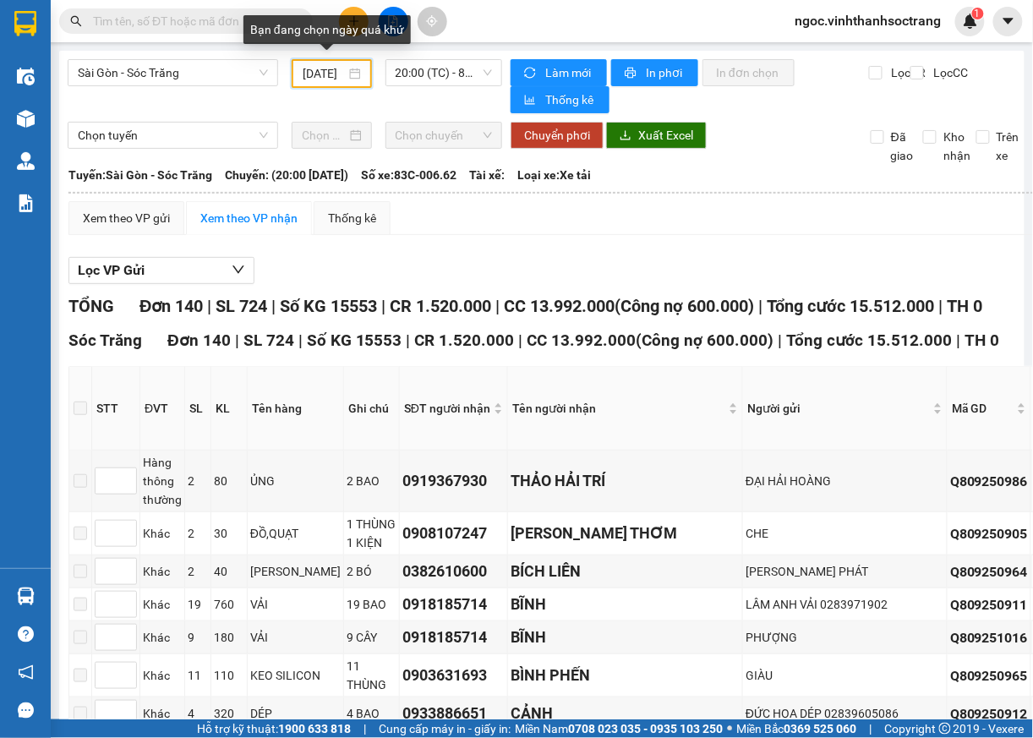
scroll to position [0, 18]
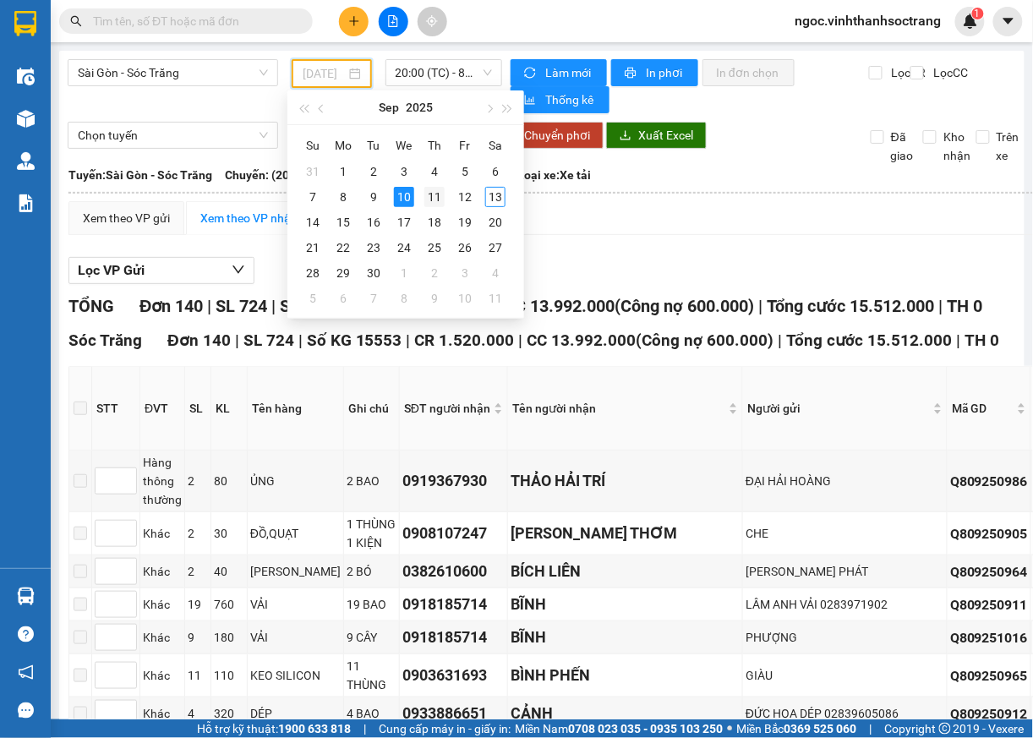
click at [437, 198] on div "11" at bounding box center [434, 197] width 20 height 20
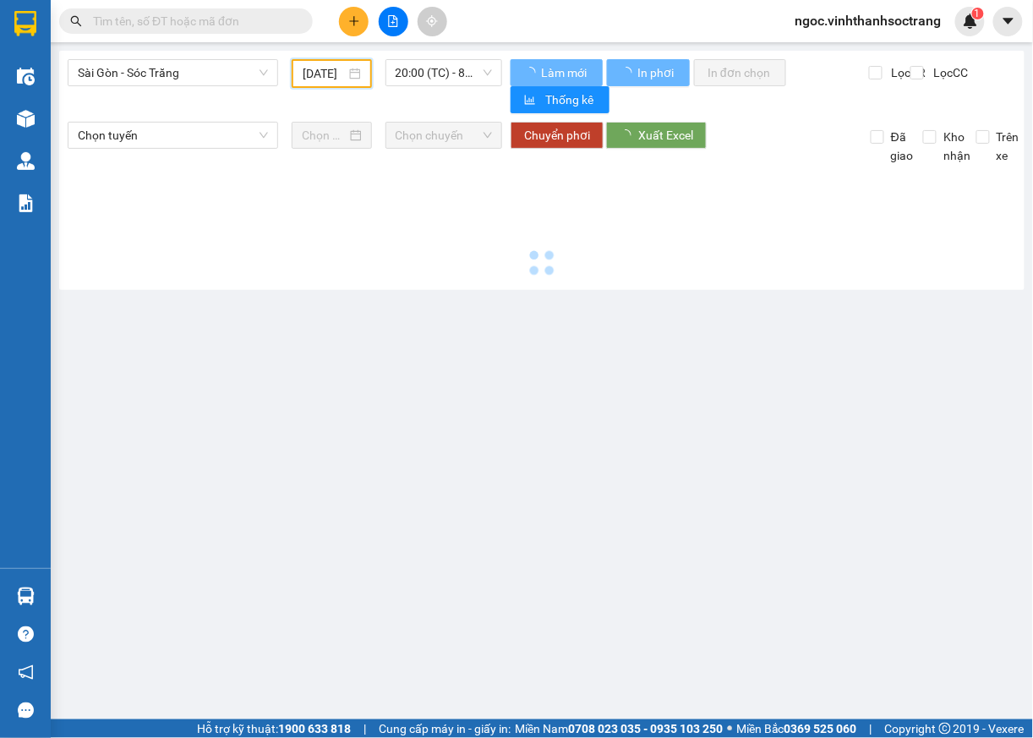
scroll to position [0, 15]
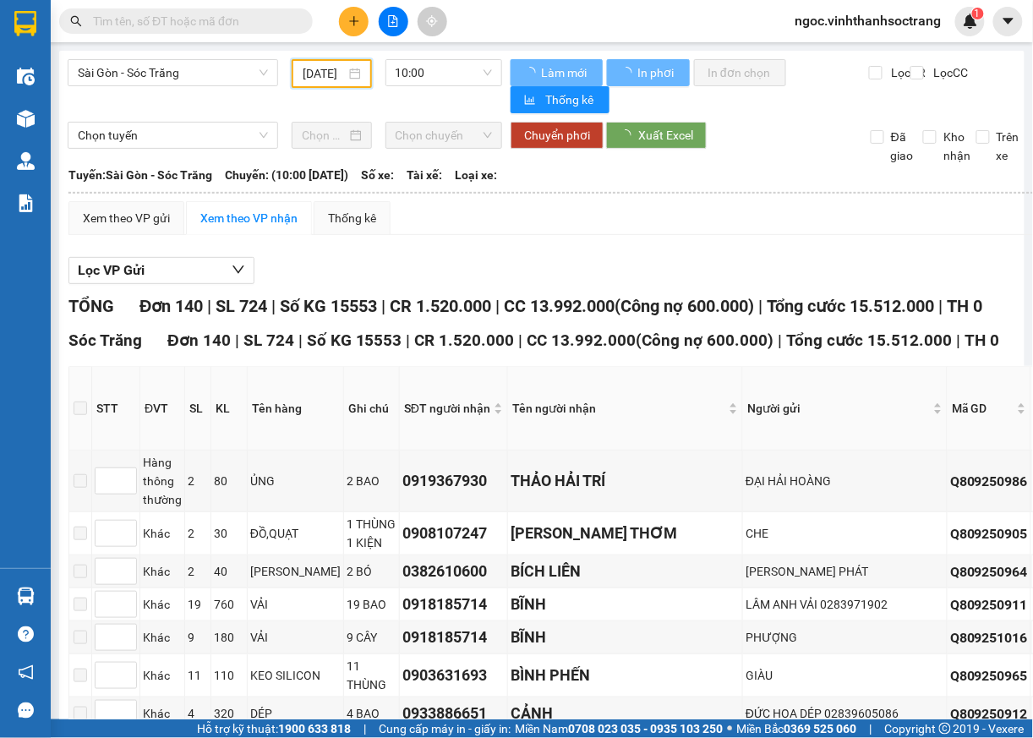
click at [472, 76] on span "10:00" at bounding box center [444, 72] width 97 height 25
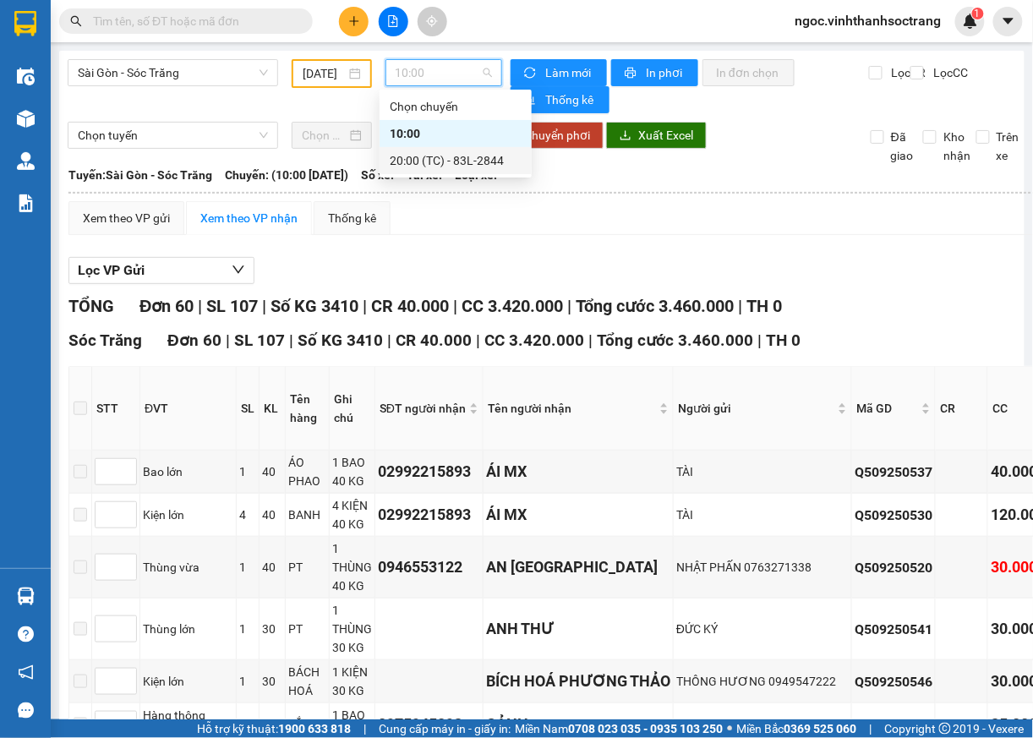
click at [431, 160] on div "20:00 (TC) - 83L-2844" at bounding box center [456, 160] width 132 height 19
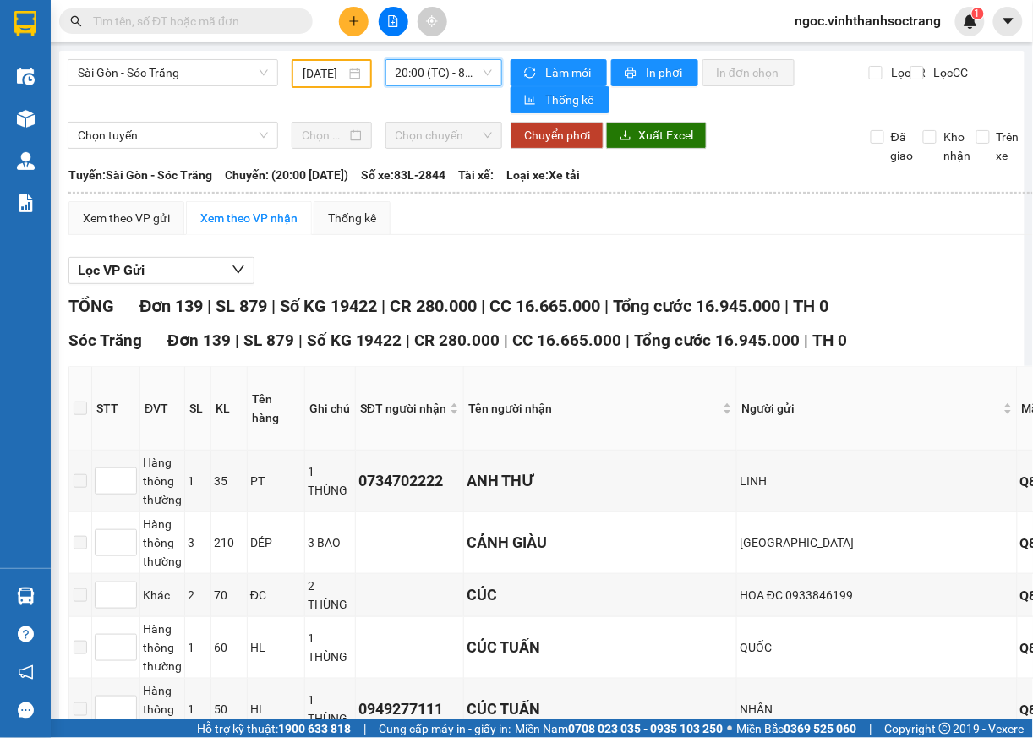
click at [318, 78] on input "[DATE]" at bounding box center [324, 73] width 42 height 19
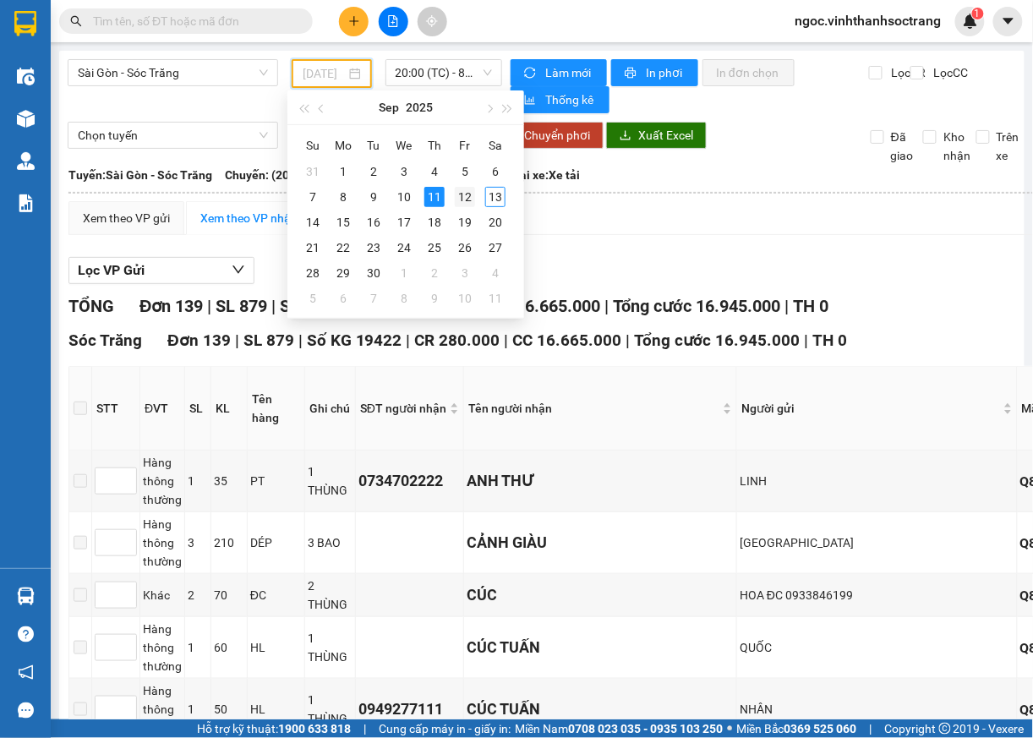
click at [471, 197] on div "12" at bounding box center [465, 197] width 20 height 20
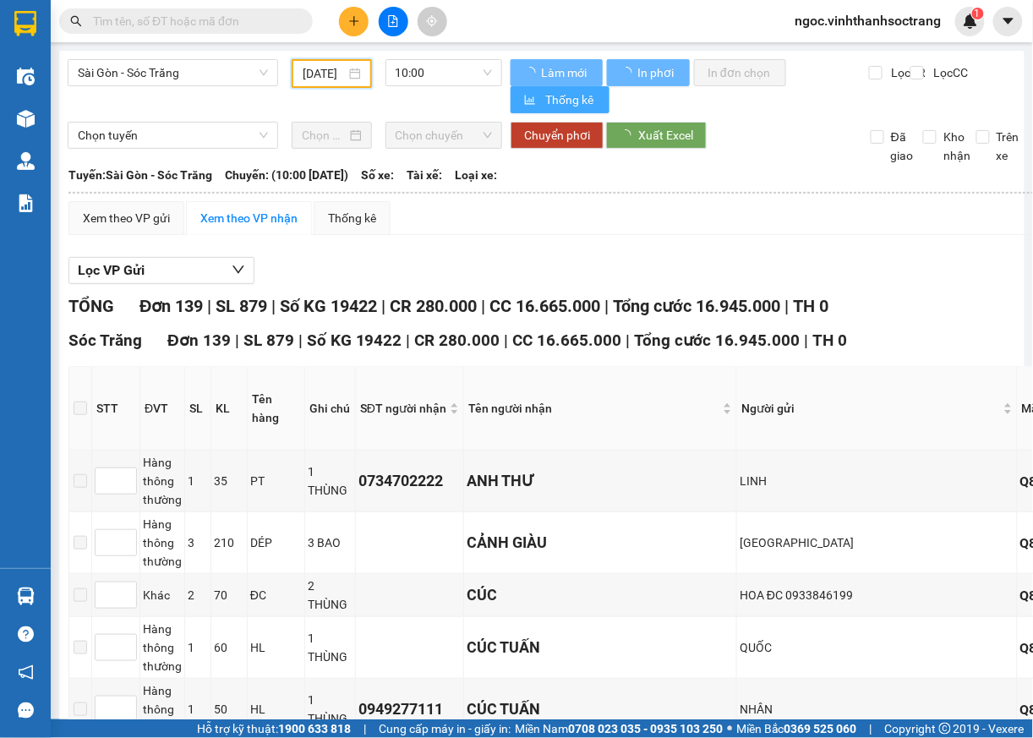
type input "[DATE]"
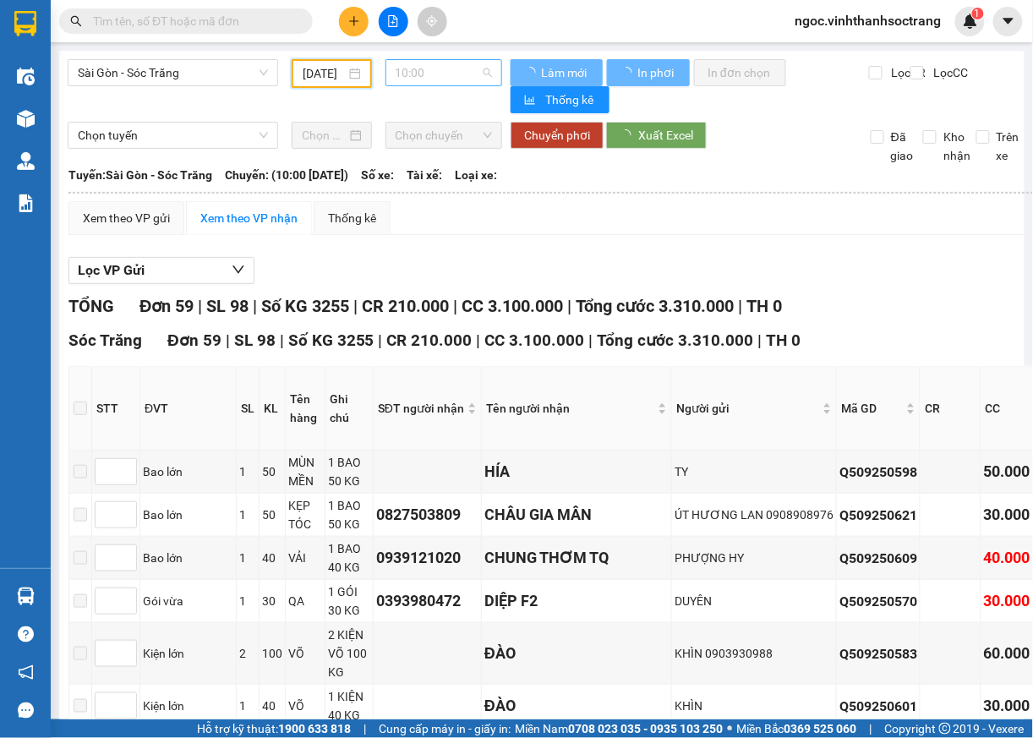
click at [478, 82] on span "10:00" at bounding box center [444, 72] width 97 height 25
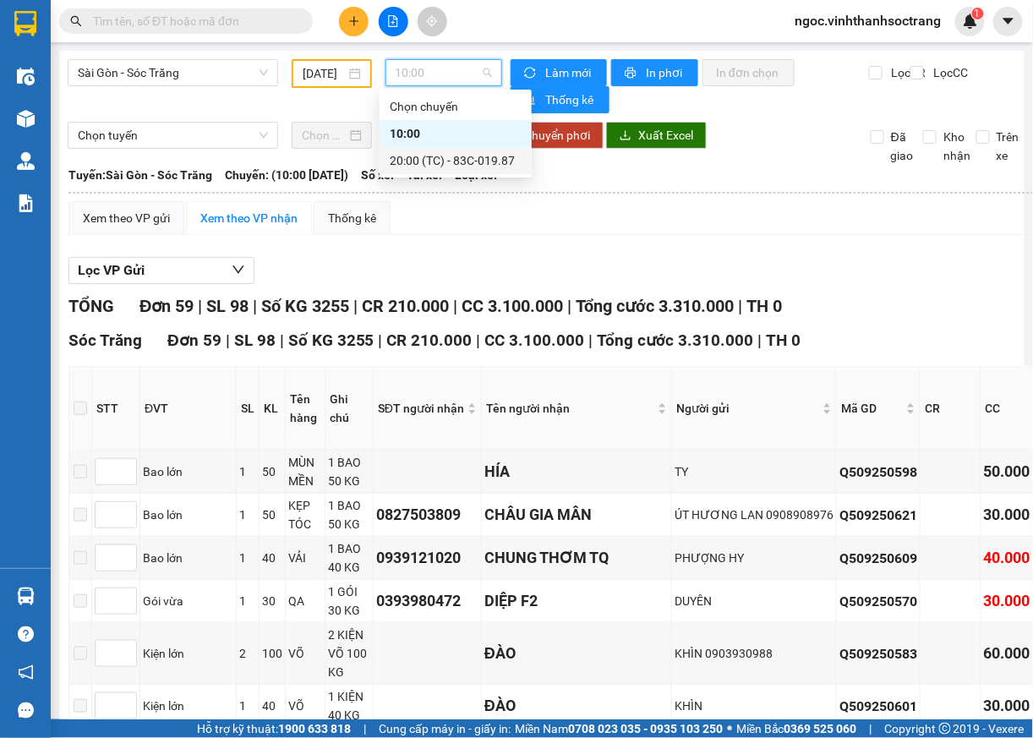
click at [426, 167] on div "20:00 (TC) - 83C-019.87" at bounding box center [456, 160] width 132 height 19
